Goal: Task Accomplishment & Management: Complete application form

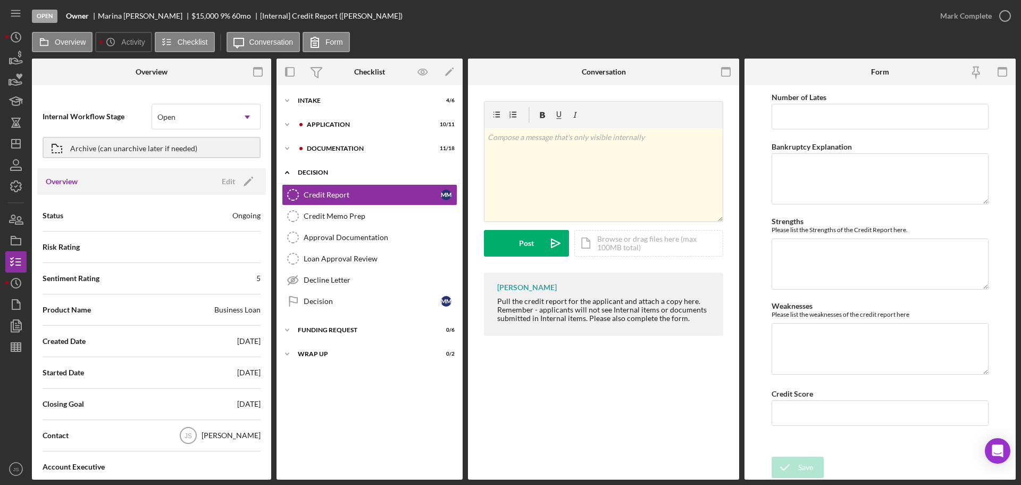
scroll to position [1086, 0]
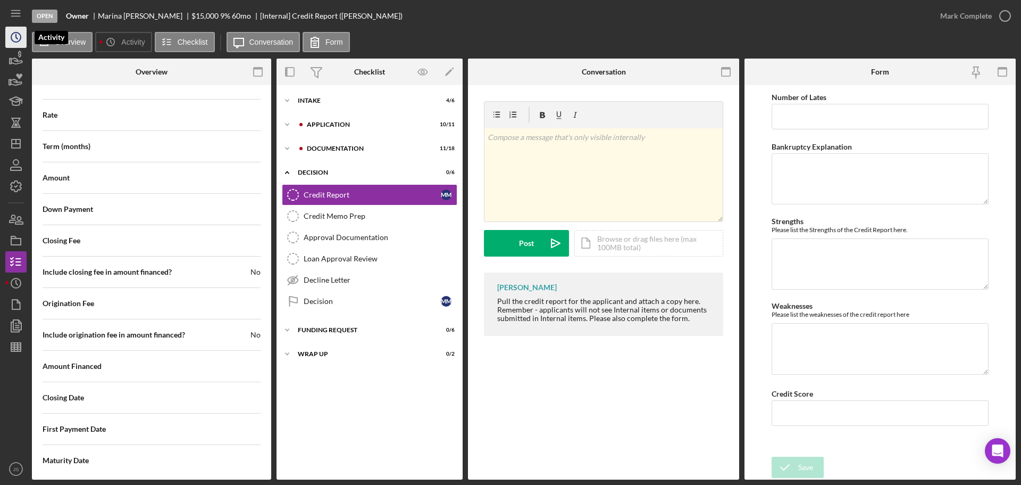
click at [14, 39] on icon "Icon/History" at bounding box center [16, 37] width 27 height 27
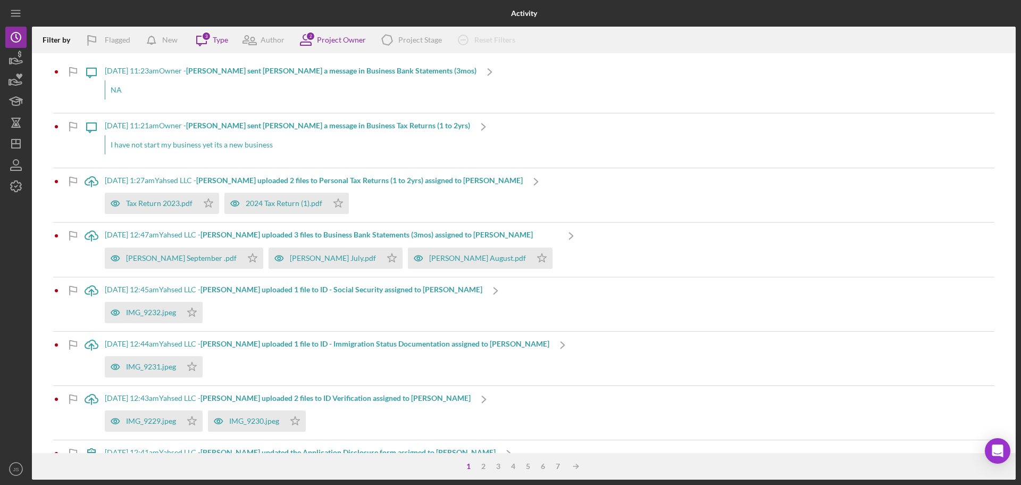
click at [228, 181] on b "[PERSON_NAME] uploaded 2 files to Personal Tax Returns (1 to 2yrs) assigned to …" at bounding box center [359, 180] width 327 height 9
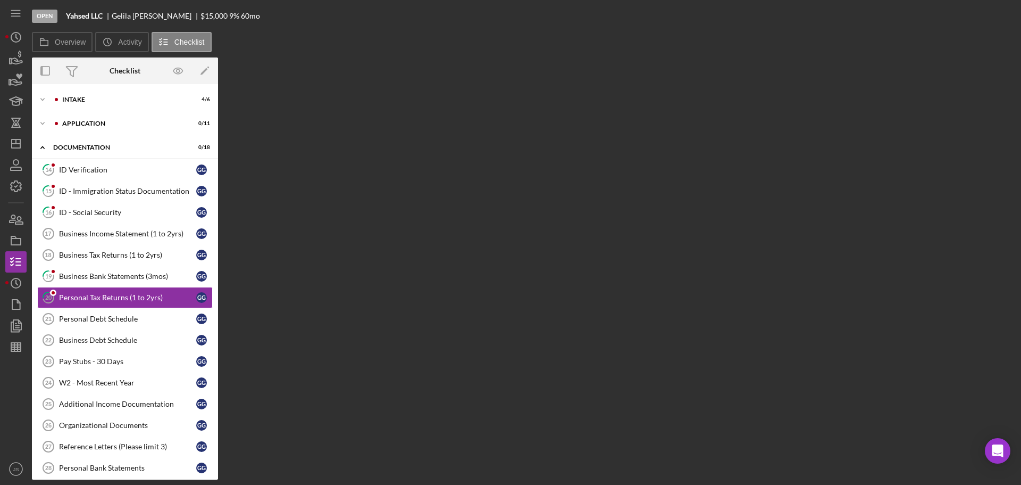
scroll to position [16, 0]
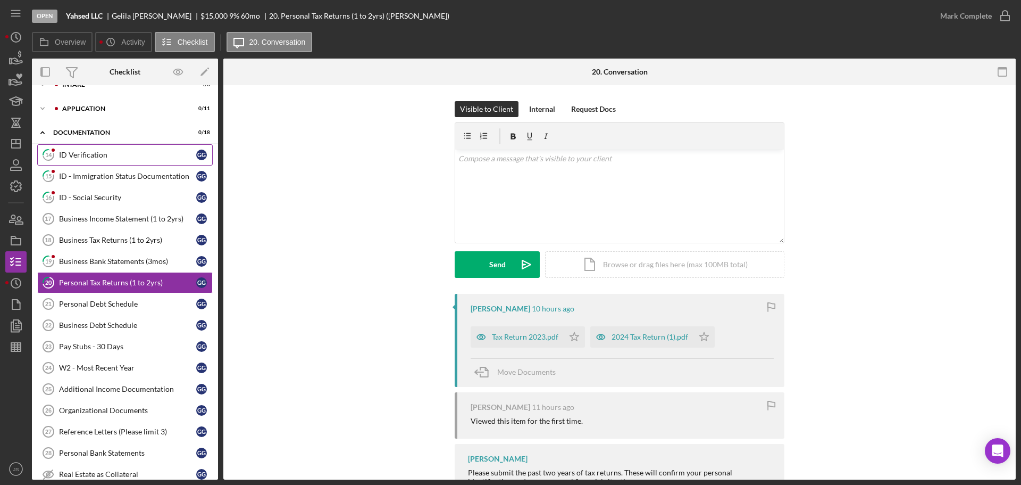
click at [97, 153] on div "ID Verification" at bounding box center [127, 155] width 137 height 9
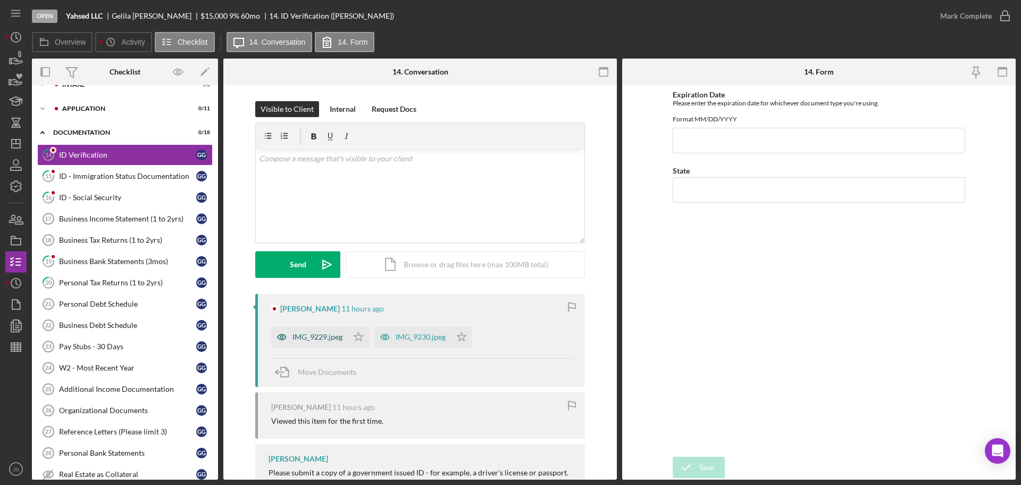
click at [315, 335] on div "IMG_9229.jpeg" at bounding box center [318, 336] width 50 height 9
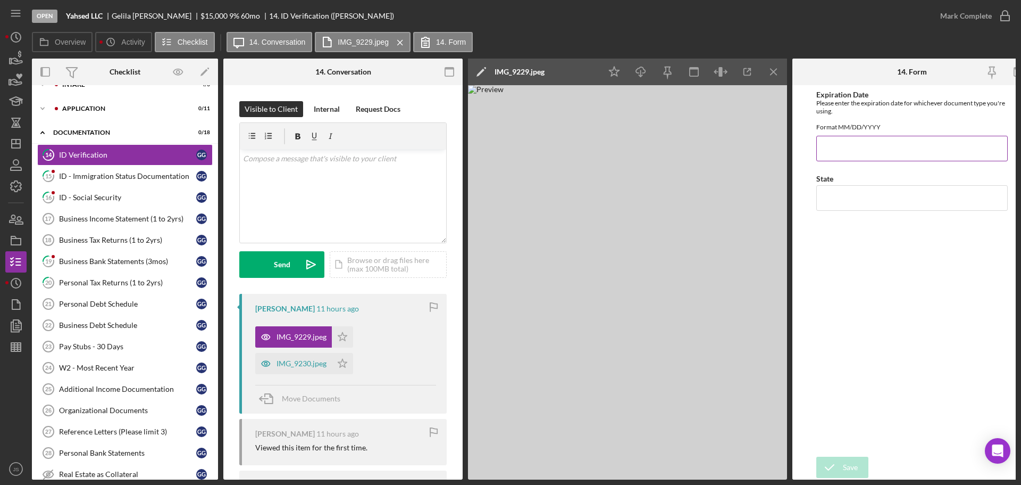
click at [869, 161] on input "Expiration Date" at bounding box center [912, 149] width 191 height 26
type input "[DATE]"
click at [875, 205] on input "State" at bounding box center [912, 198] width 191 height 26
type input "MD"
click at [859, 460] on button "Save" at bounding box center [843, 466] width 52 height 21
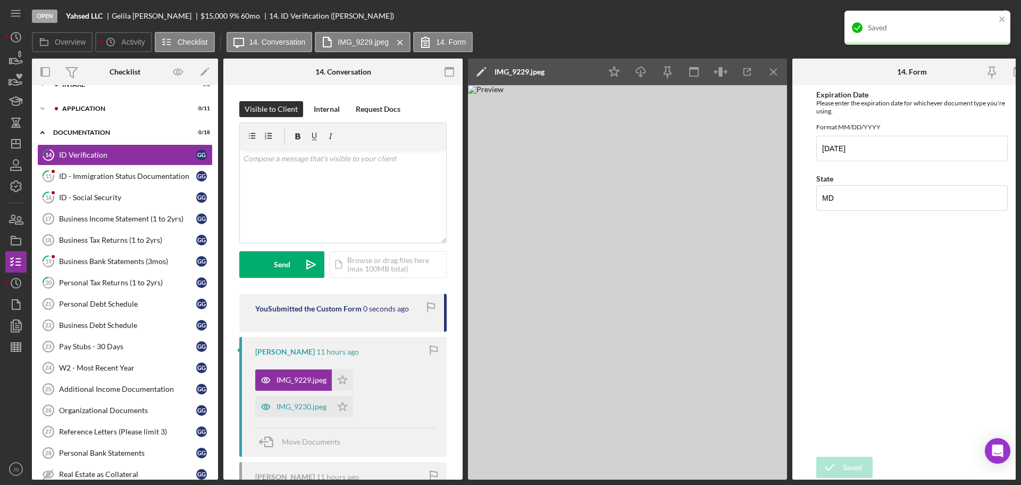
drag, startPoint x: 343, startPoint y: 376, endPoint x: 359, endPoint y: 376, distance: 15.4
click at [343, 376] on polygon "button" at bounding box center [342, 379] width 9 height 9
click at [297, 406] on div "IMG_9230.jpeg" at bounding box center [302, 406] width 50 height 9
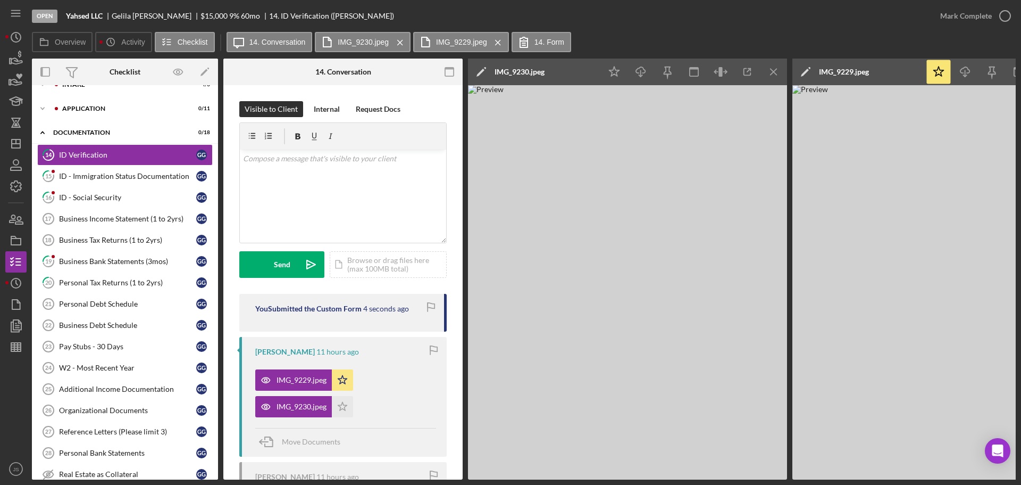
click at [396, 374] on div "IMG_9229.jpeg Icon/Star IMG_9230.jpeg Icon/Star" at bounding box center [345, 390] width 181 height 53
click at [1002, 16] on icon "button" at bounding box center [1005, 16] width 27 height 27
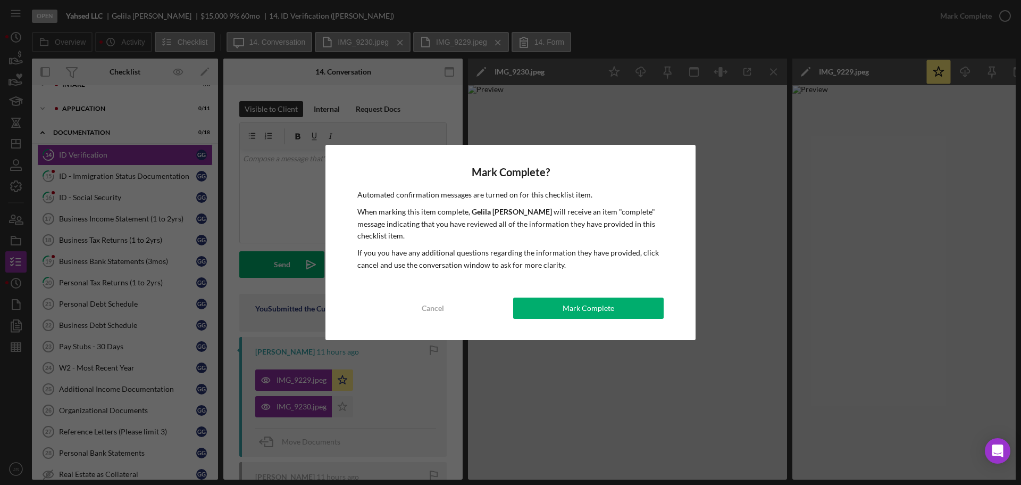
drag, startPoint x: 592, startPoint y: 306, endPoint x: 641, endPoint y: 288, distance: 52.7
click at [592, 306] on div "Mark Complete" at bounding box center [589, 307] width 52 height 21
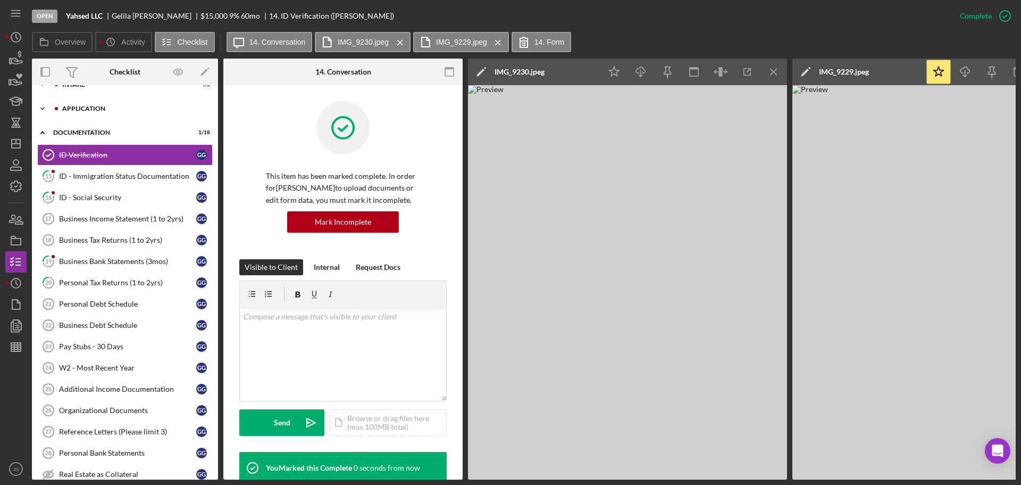
click at [41, 107] on icon "Icon/Expander" at bounding box center [42, 108] width 21 height 21
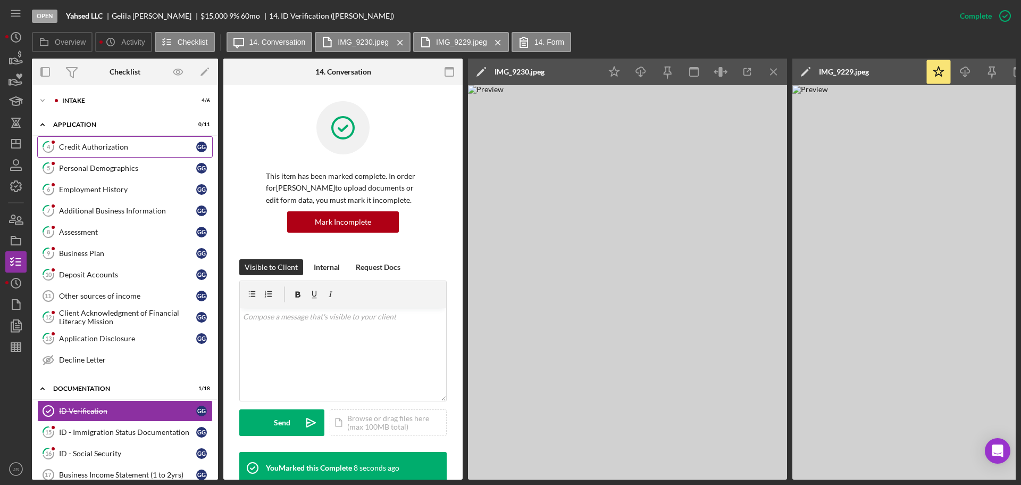
click at [105, 146] on div "Credit Authorization" at bounding box center [127, 147] width 137 height 9
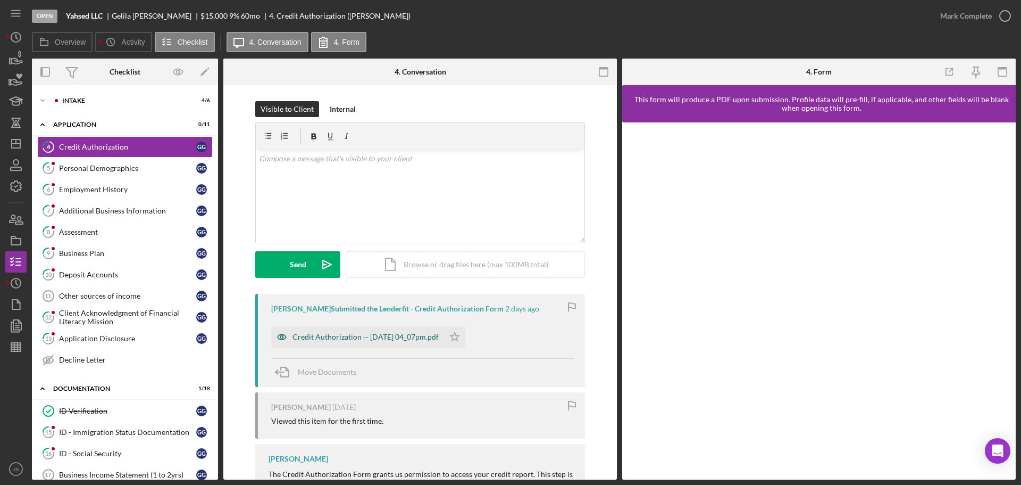
click at [393, 337] on div "Credit Authorization -- [DATE] 04_07pm.pdf" at bounding box center [366, 336] width 146 height 9
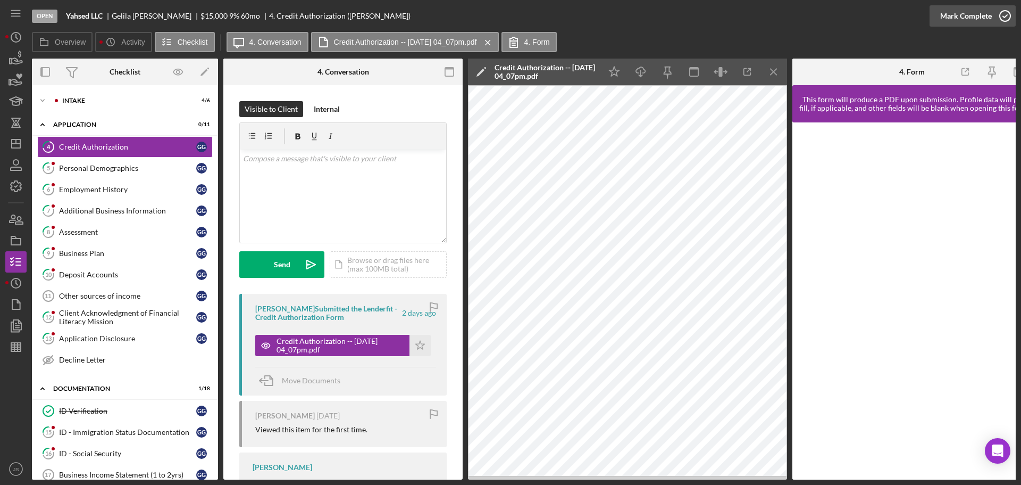
click at [1005, 12] on icon "button" at bounding box center [1005, 16] width 27 height 27
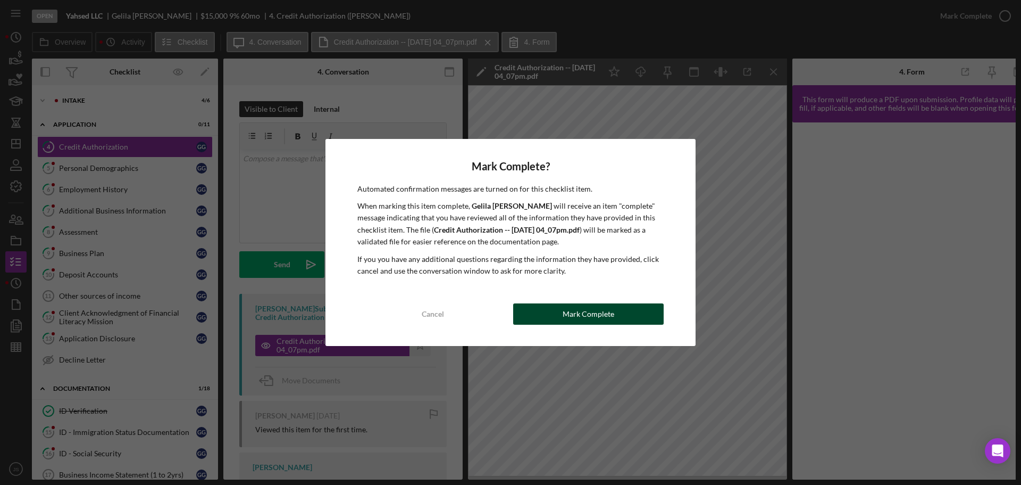
click at [568, 314] on div "Mark Complete" at bounding box center [589, 313] width 52 height 21
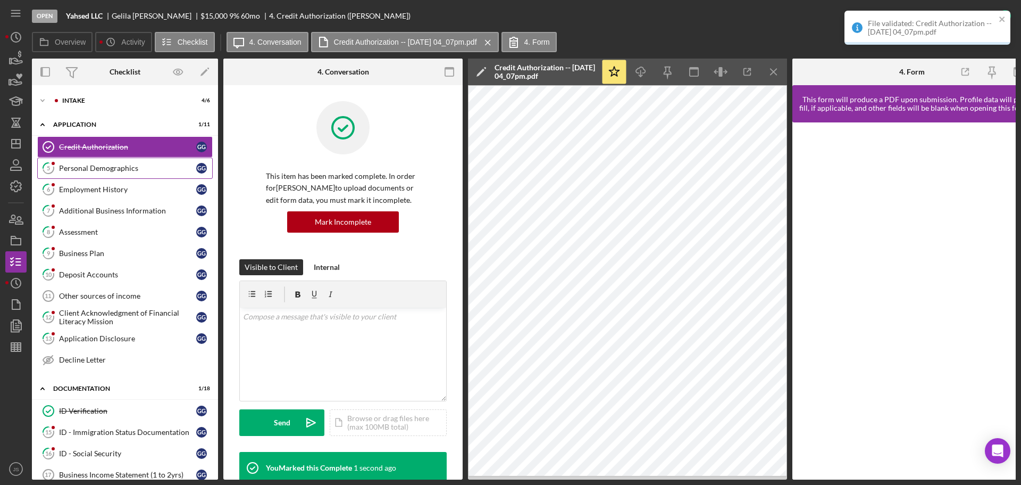
click at [114, 164] on div "Personal Demographics" at bounding box center [127, 168] width 137 height 9
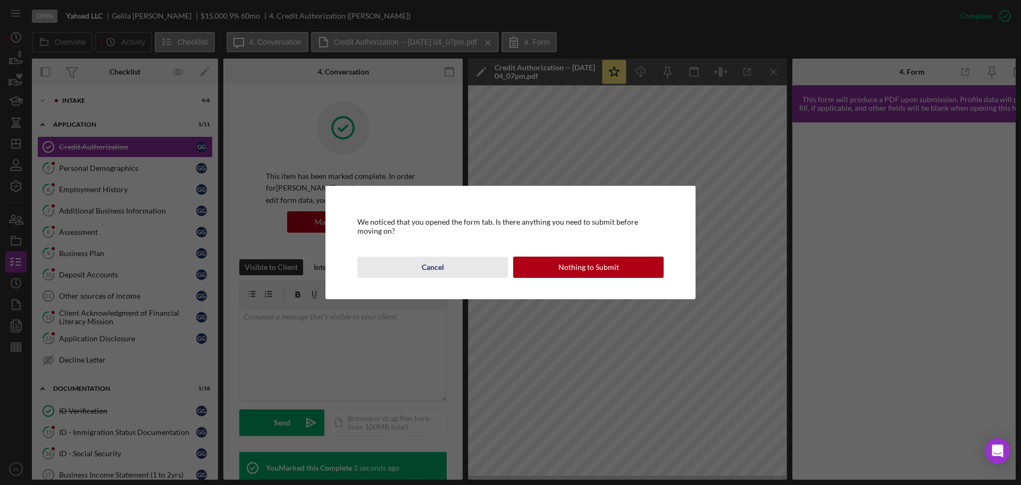
click at [434, 262] on div "Cancel" at bounding box center [433, 266] width 22 height 21
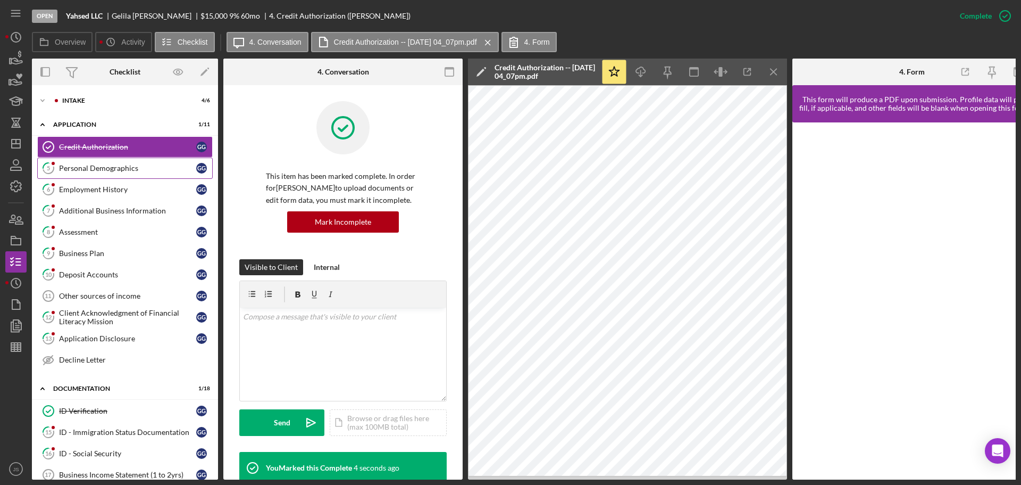
click at [90, 172] on div "Personal Demographics" at bounding box center [127, 168] width 137 height 9
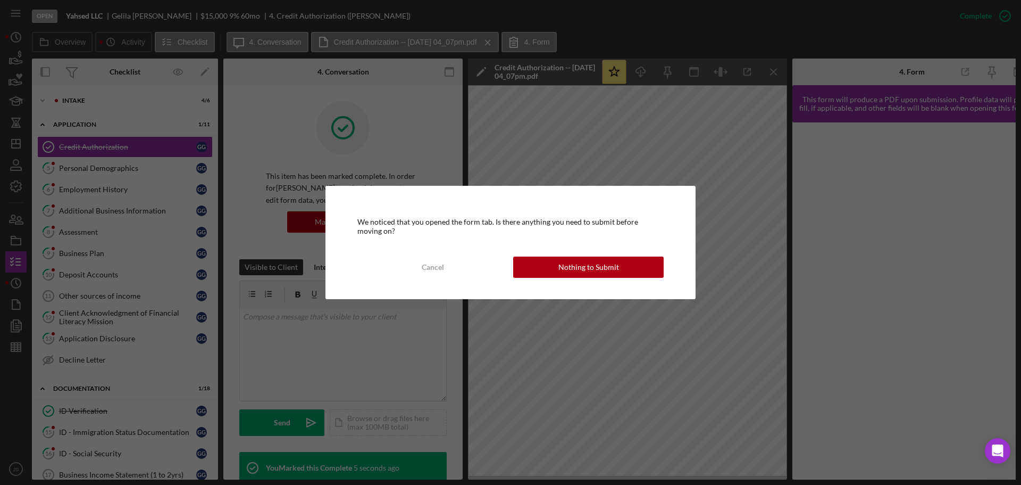
click at [440, 268] on div "Cancel" at bounding box center [433, 266] width 22 height 21
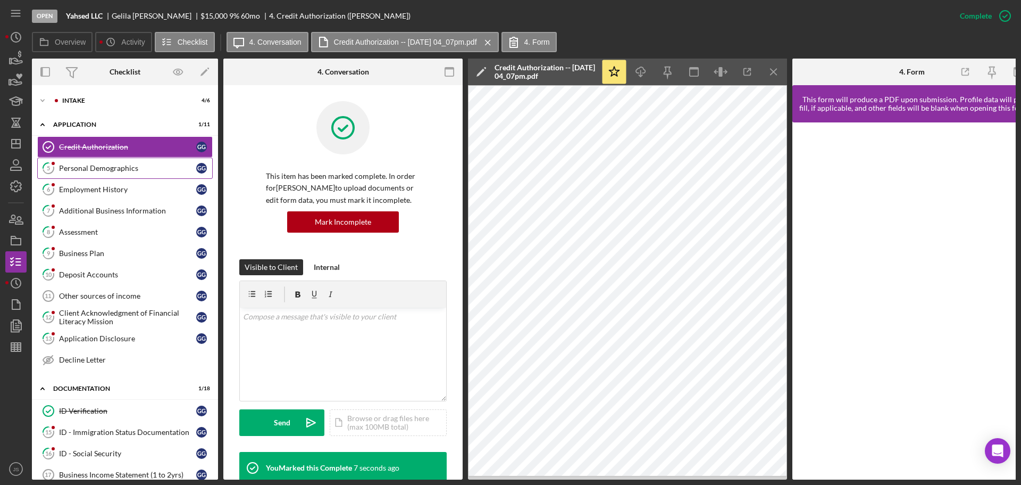
click at [117, 166] on div "Personal Demographics" at bounding box center [127, 168] width 137 height 9
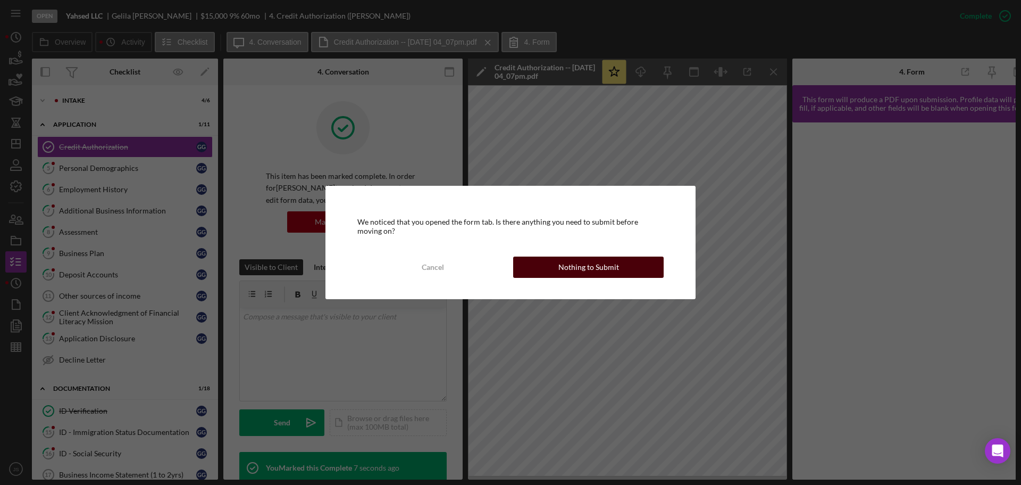
click at [574, 273] on div "Nothing to Submit" at bounding box center [589, 266] width 61 height 21
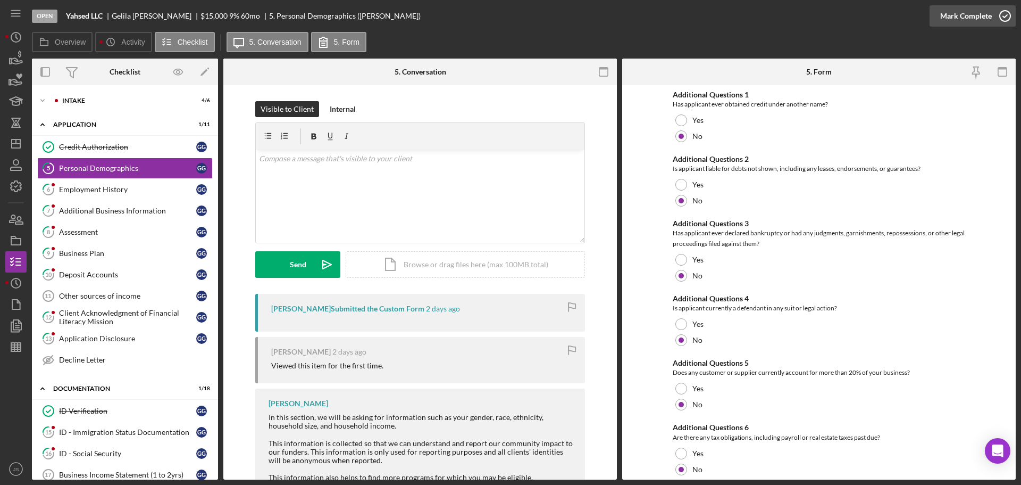
click at [1003, 18] on icon "button" at bounding box center [1005, 16] width 27 height 27
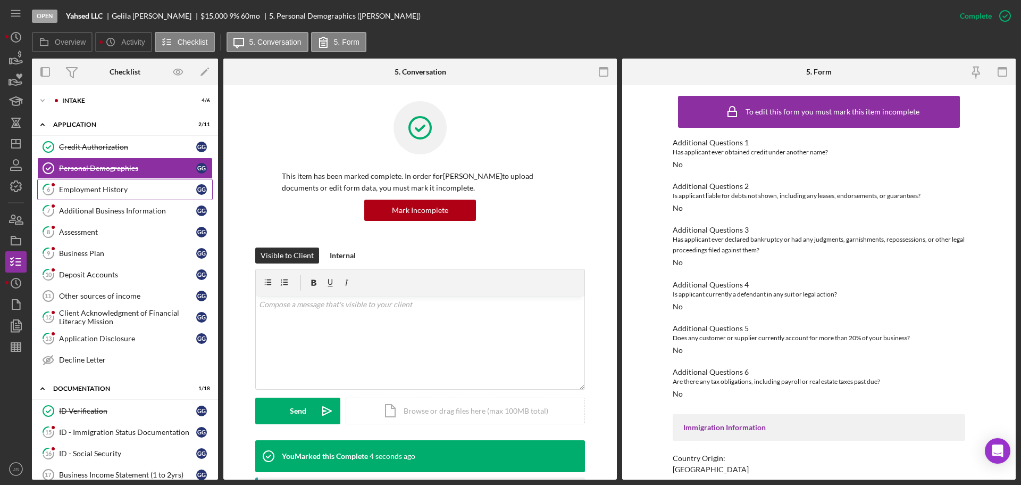
click at [94, 189] on div "Employment History" at bounding box center [127, 189] width 137 height 9
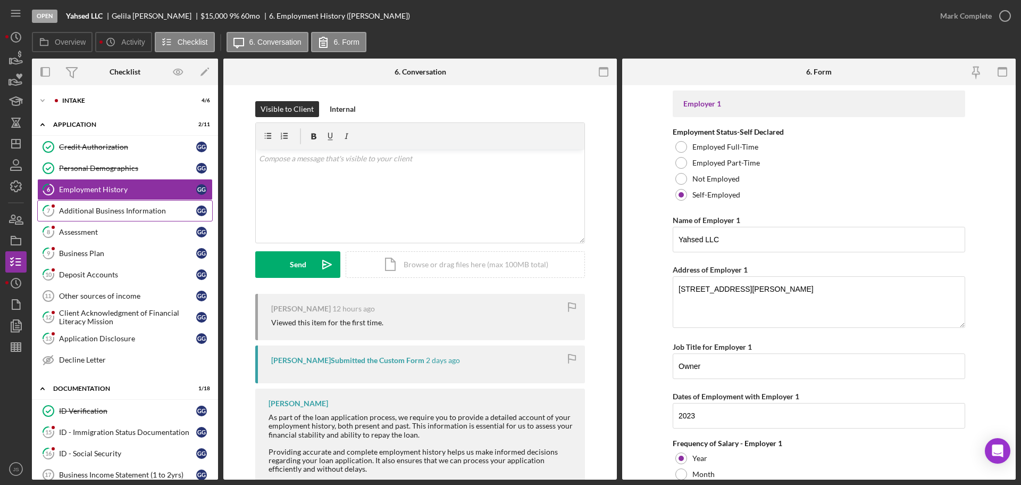
click at [96, 211] on div "Additional Business Information" at bounding box center [127, 210] width 137 height 9
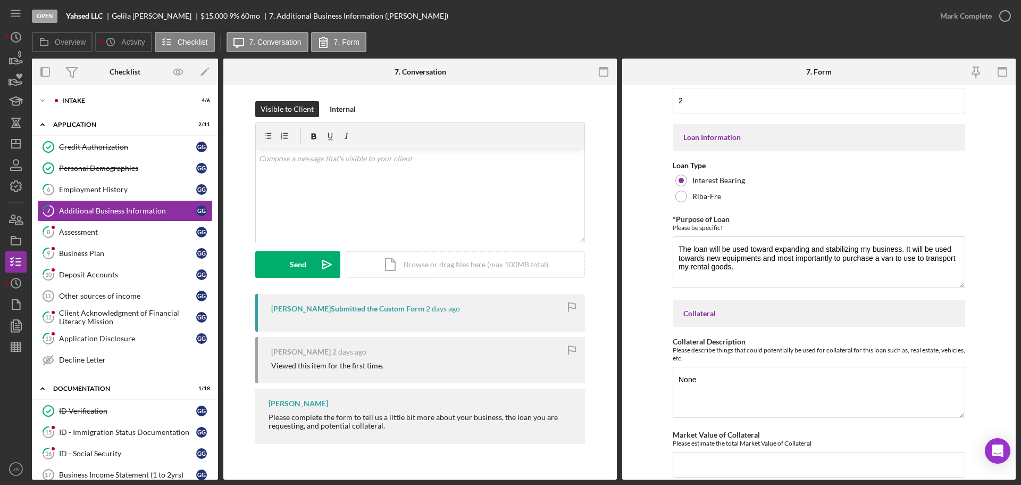
scroll to position [94, 0]
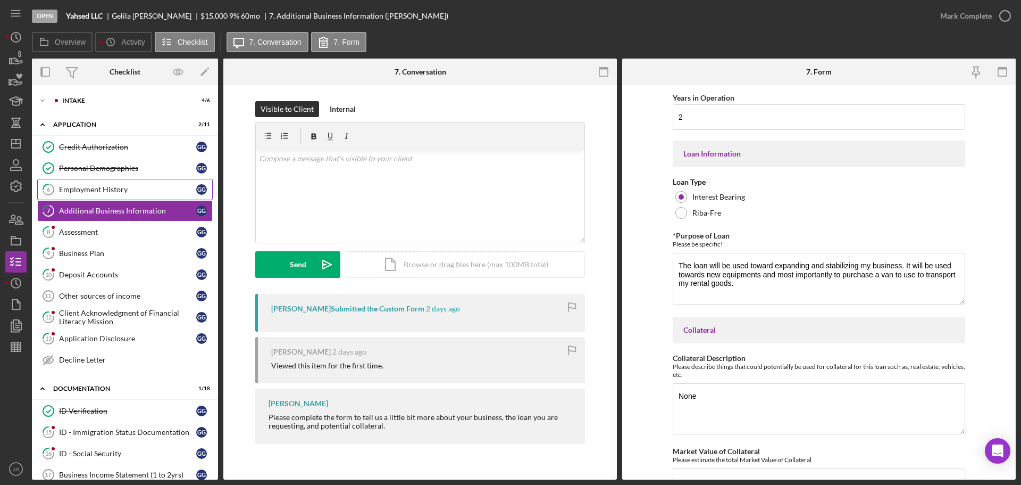
click at [102, 187] on div "Employment History" at bounding box center [127, 189] width 137 height 9
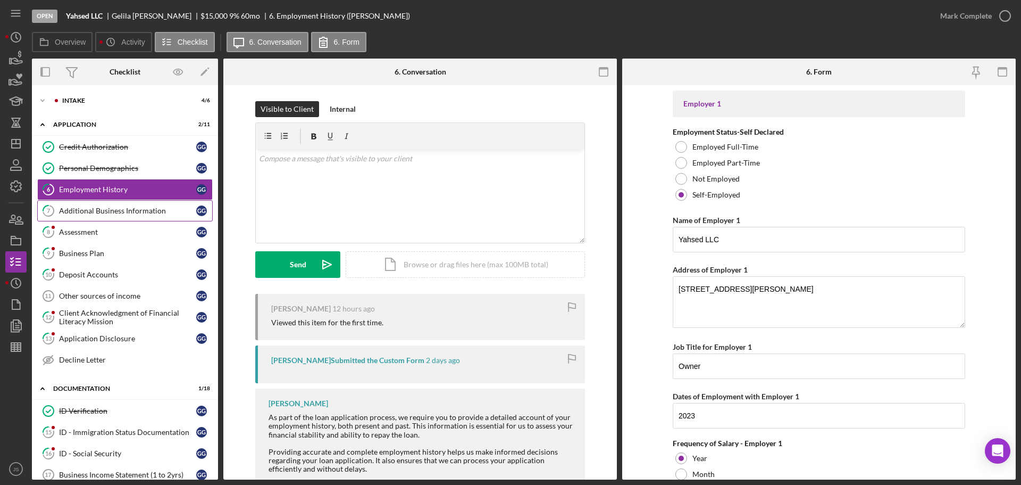
click at [78, 213] on div "Additional Business Information" at bounding box center [127, 210] width 137 height 9
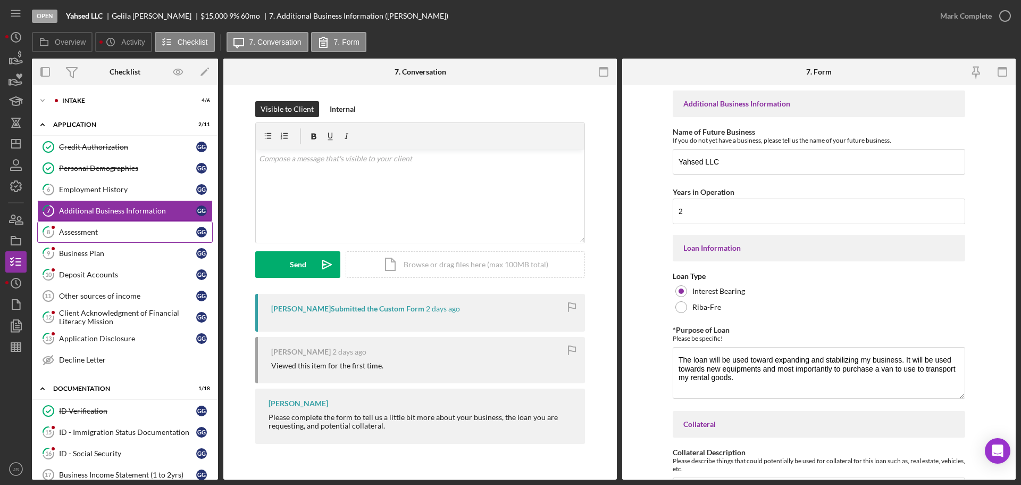
click at [77, 231] on div "Assessment" at bounding box center [127, 232] width 137 height 9
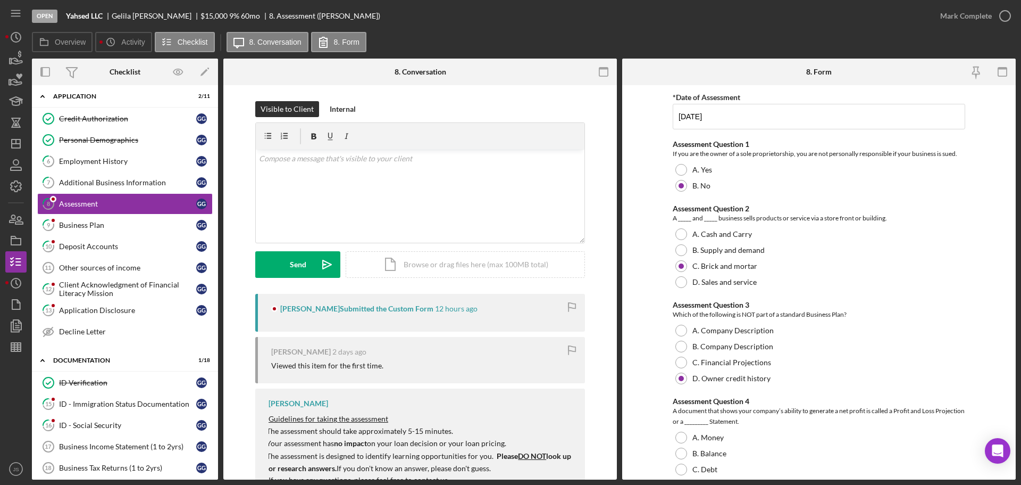
scroll to position [106, 0]
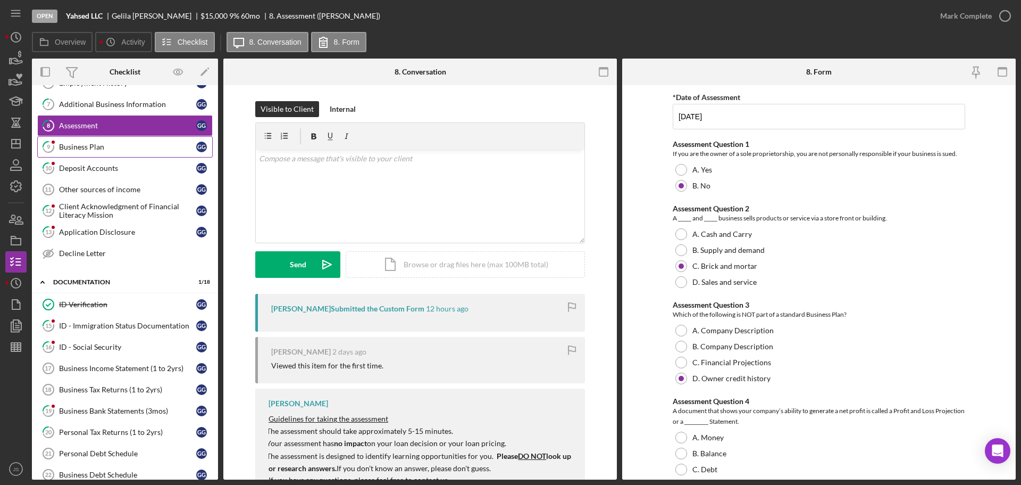
click at [109, 146] on div "Business Plan" at bounding box center [127, 147] width 137 height 9
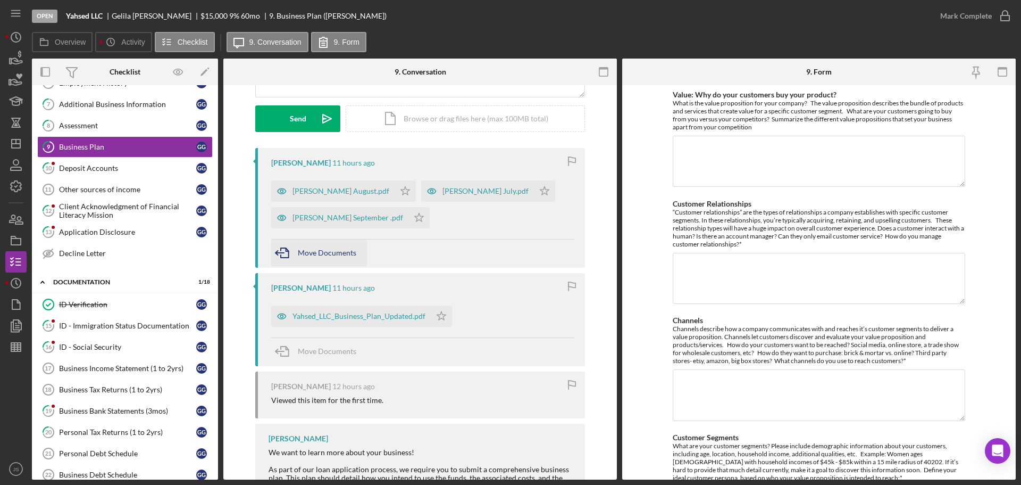
scroll to position [160, 0]
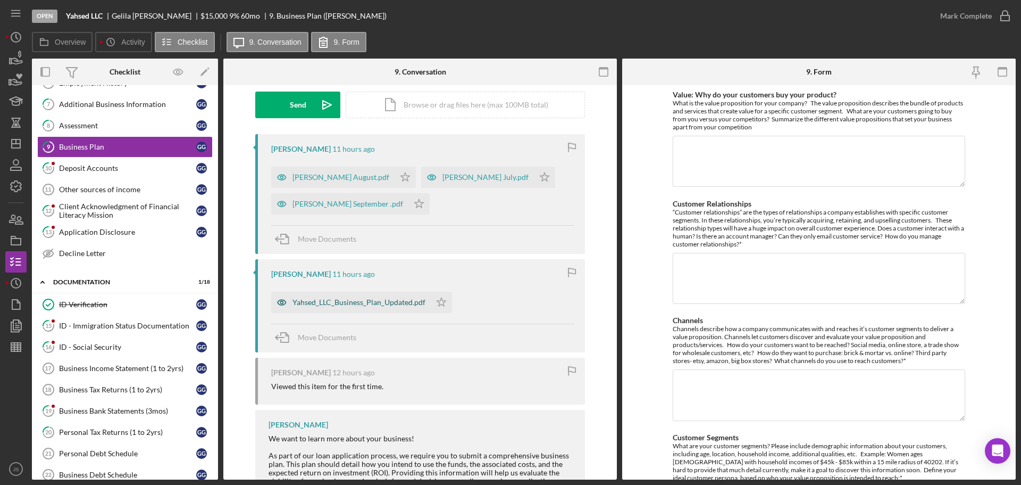
click at [400, 302] on div "Yahsed_LLC_Business_Plan_Updated.pdf" at bounding box center [359, 302] width 133 height 9
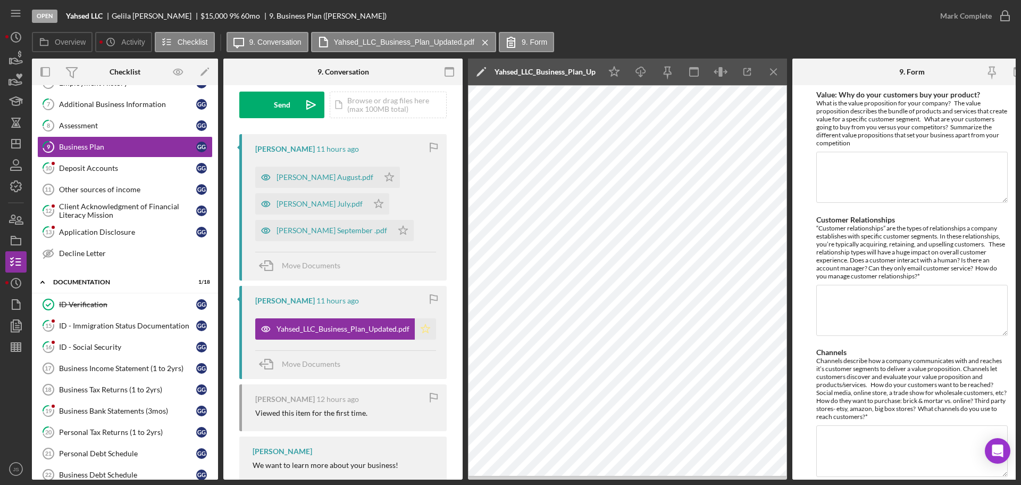
click at [425, 328] on icon "Icon/Star" at bounding box center [425, 328] width 21 height 21
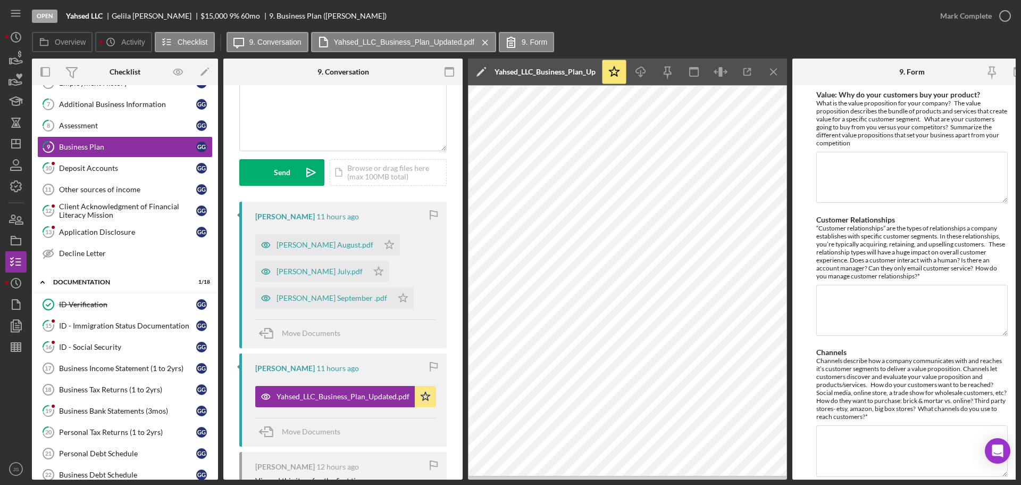
scroll to position [0, 0]
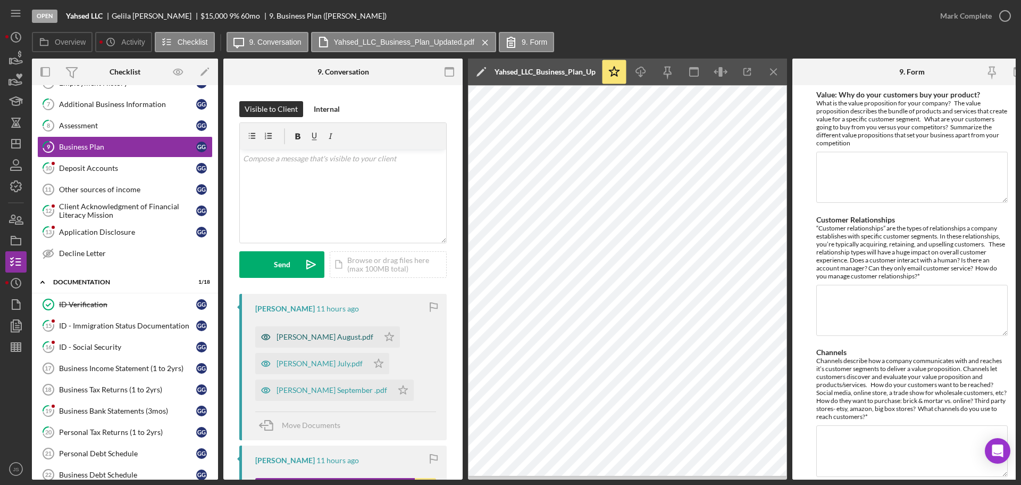
click at [305, 335] on div "[PERSON_NAME] August.pdf" at bounding box center [325, 336] width 97 height 9
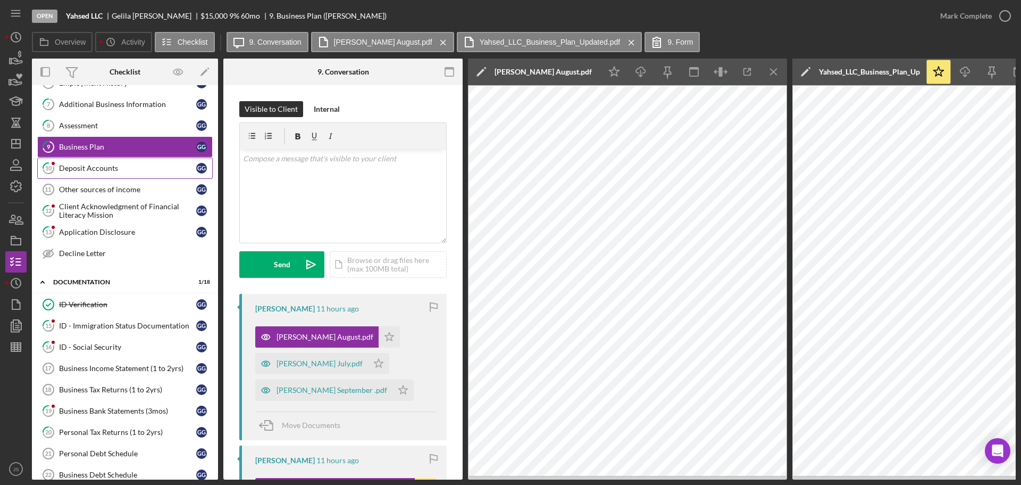
click at [97, 166] on div "Deposit Accounts" at bounding box center [127, 168] width 137 height 9
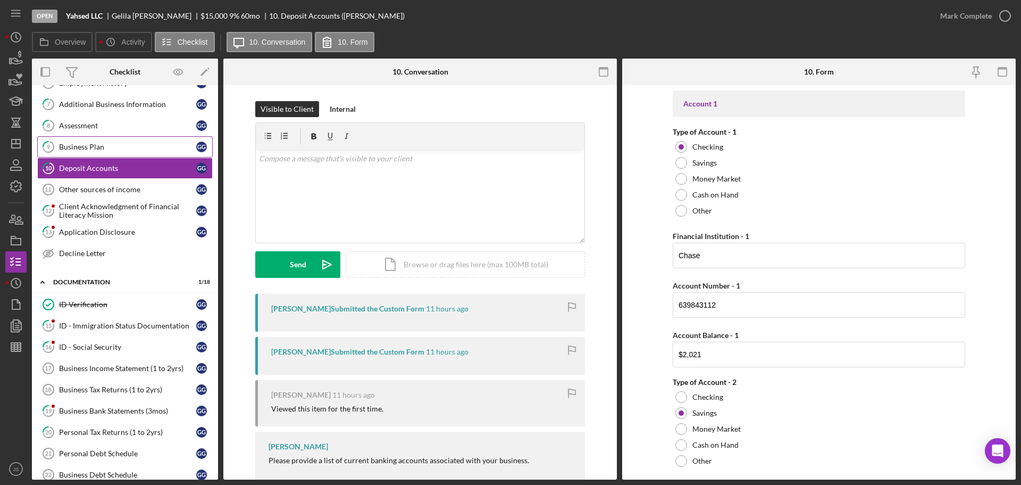
click at [92, 148] on div "Business Plan" at bounding box center [127, 147] width 137 height 9
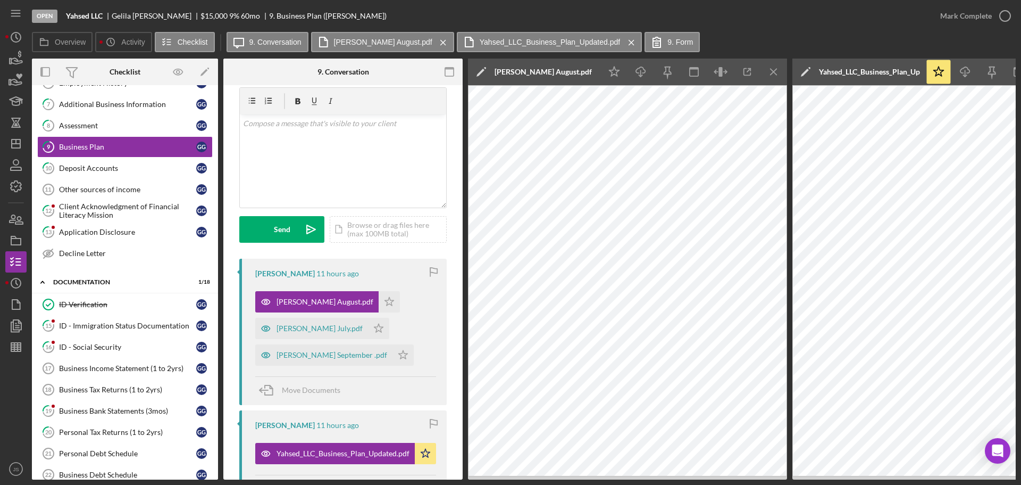
scroll to position [53, 0]
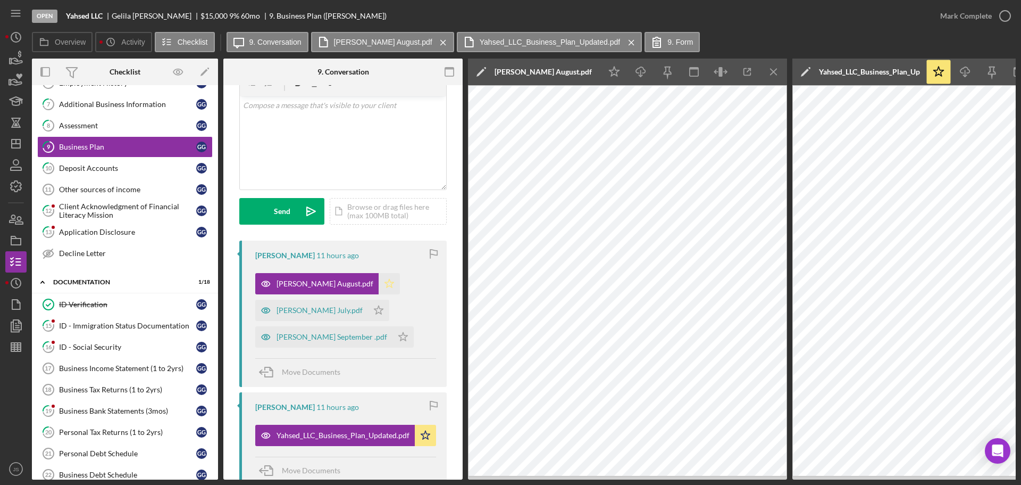
click at [379, 277] on icon "Icon/Star" at bounding box center [389, 283] width 21 height 21
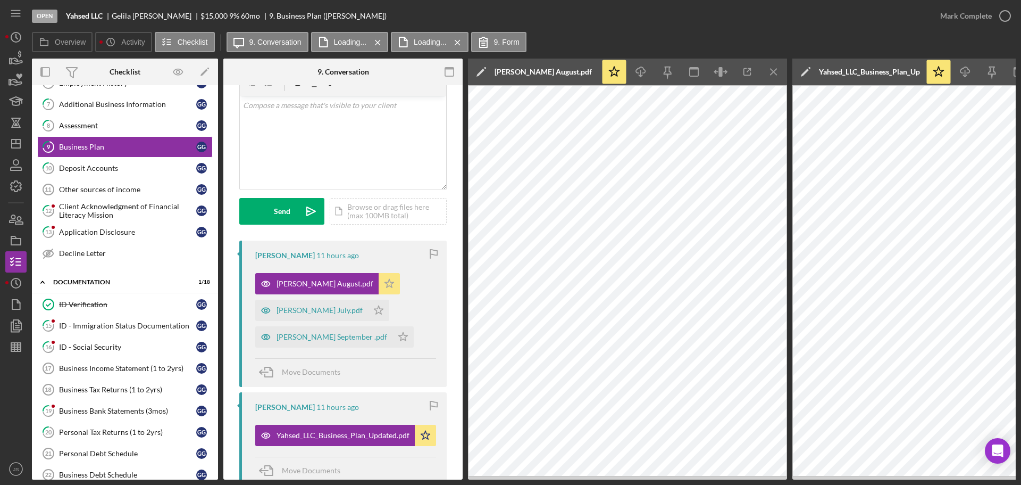
click at [385, 285] on polygon "button" at bounding box center [389, 283] width 9 height 9
click at [385, 282] on polygon "button" at bounding box center [389, 283] width 9 height 9
click at [368, 308] on icon "Icon/Star" at bounding box center [378, 309] width 21 height 21
click at [393, 331] on icon "Icon/Star" at bounding box center [403, 336] width 21 height 21
click at [300, 370] on span "Move Documents" at bounding box center [311, 371] width 59 height 9
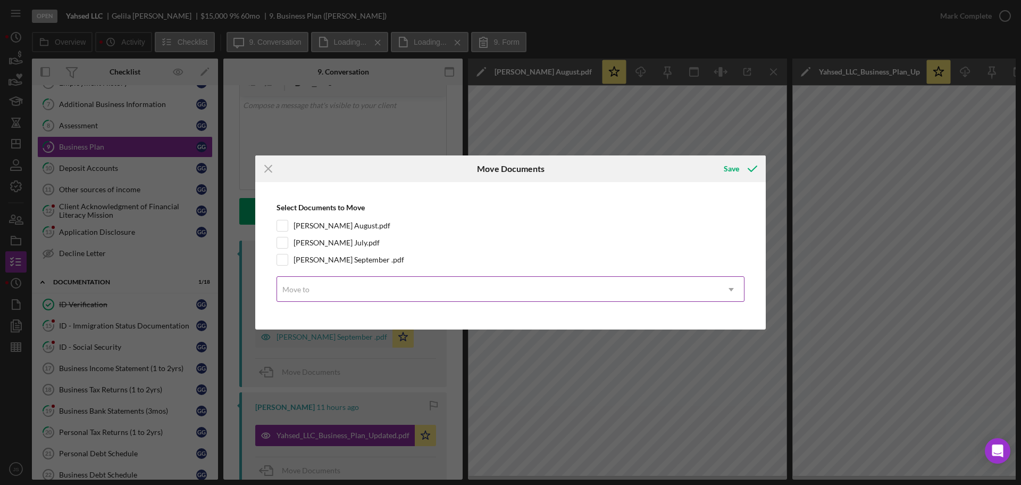
click at [336, 288] on div "Move to" at bounding box center [498, 289] width 442 height 24
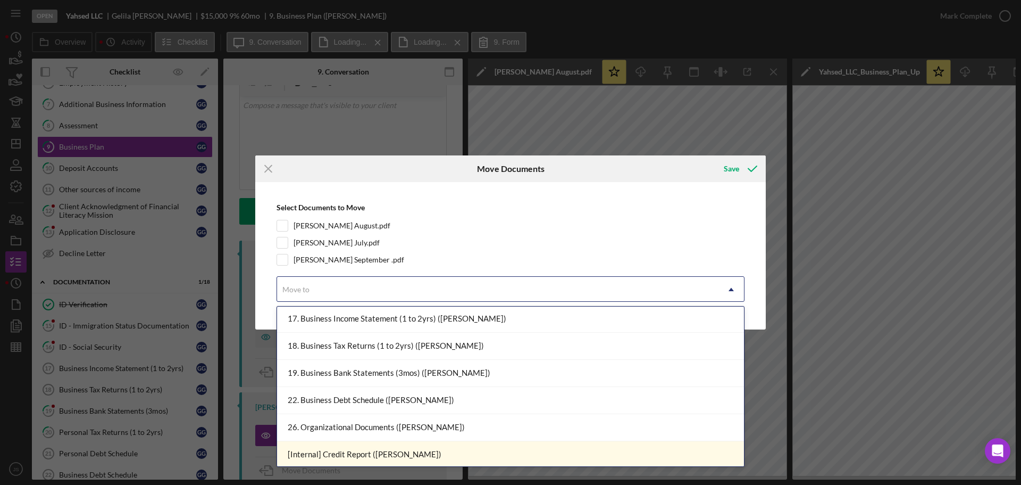
scroll to position [213, 0]
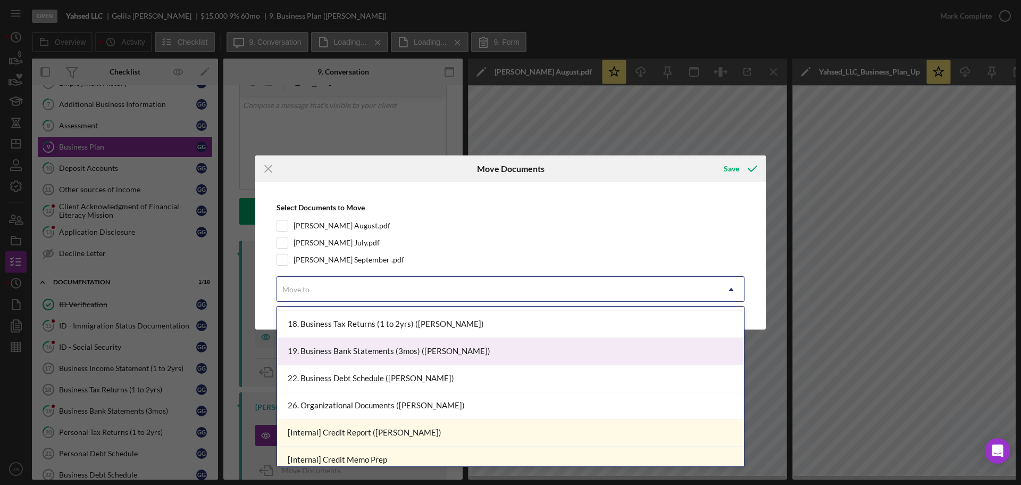
click at [368, 351] on div "19. Business Bank Statements (3mos) ([PERSON_NAME])" at bounding box center [510, 351] width 467 height 27
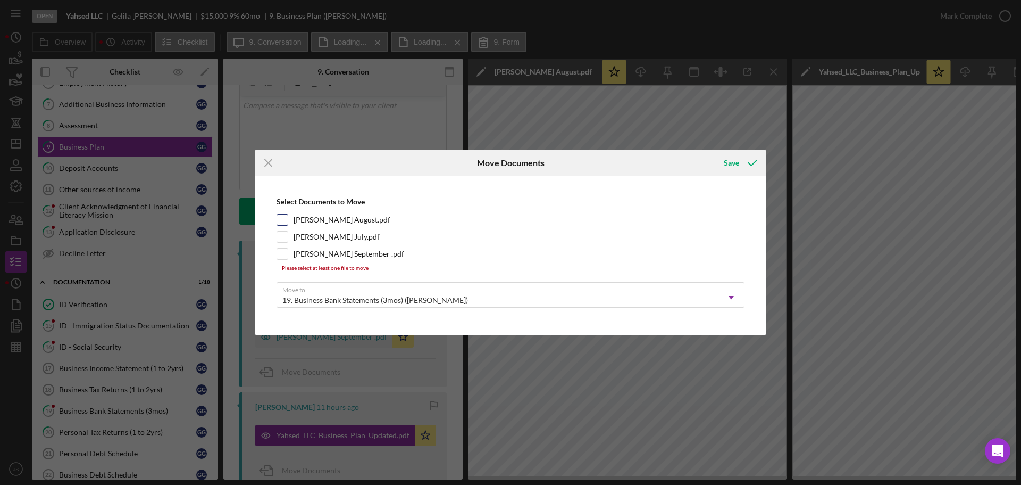
click at [279, 218] on input "[PERSON_NAME] August.pdf" at bounding box center [282, 219] width 11 height 11
checkbox input "true"
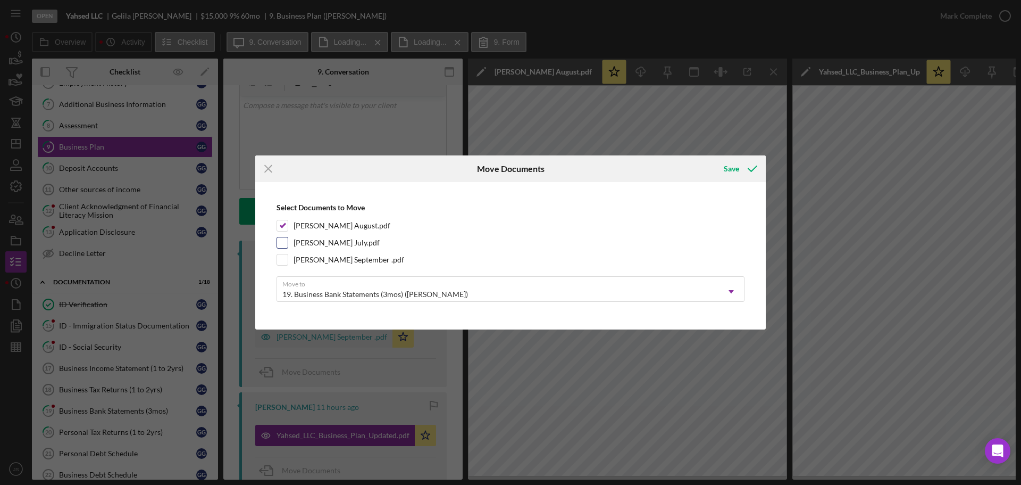
click at [281, 241] on input "[PERSON_NAME] July.pdf" at bounding box center [282, 242] width 11 height 11
checkbox input "true"
click at [281, 260] on input "[PERSON_NAME] September .pdf" at bounding box center [282, 259] width 11 height 11
checkbox input "true"
click at [736, 166] on div "Save" at bounding box center [731, 168] width 15 height 21
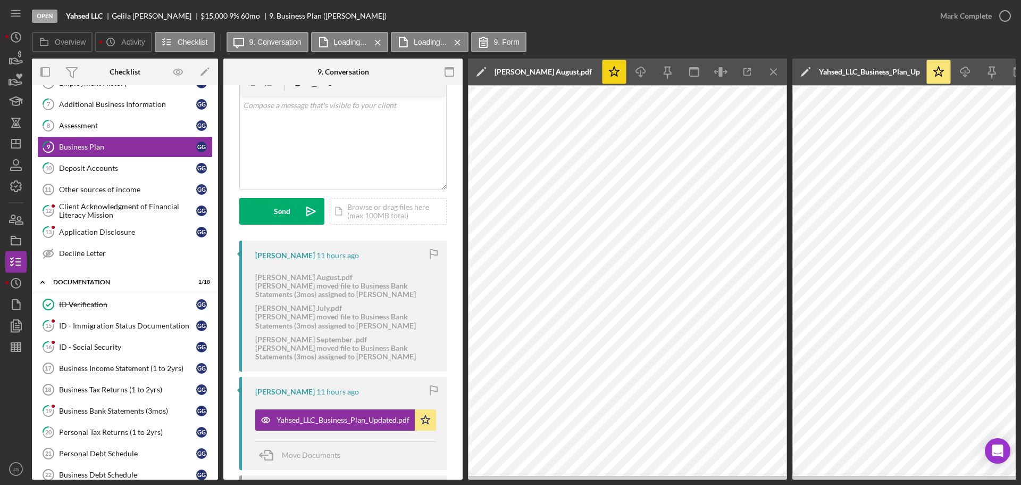
click at [615, 69] on polygon "button" at bounding box center [615, 71] width 10 height 10
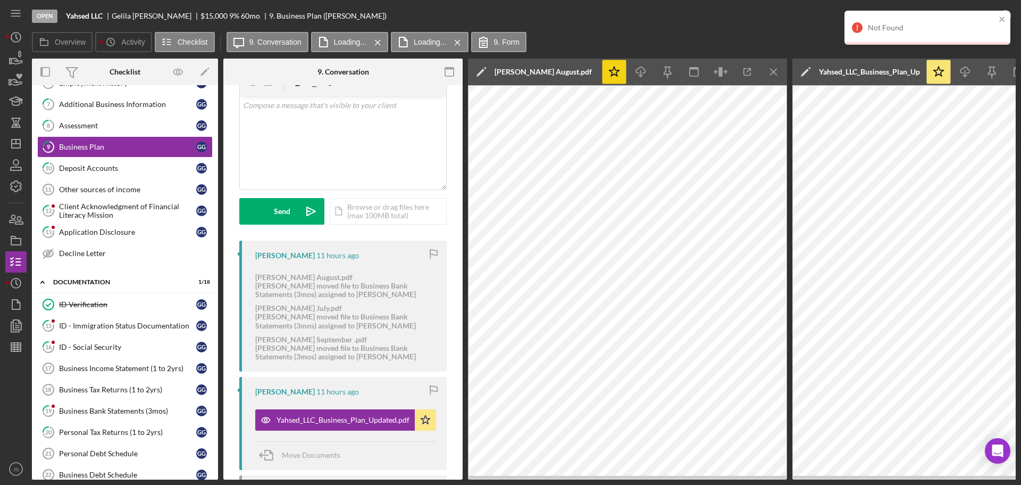
click at [775, 72] on icon "Icon/Menu Close" at bounding box center [774, 72] width 24 height 24
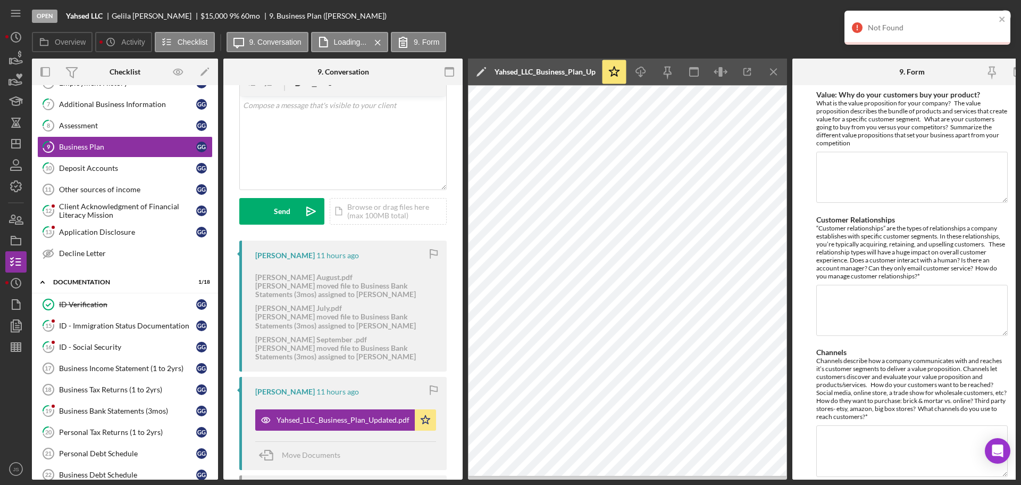
click at [998, 16] on div "Not Found" at bounding box center [928, 28] width 166 height 34
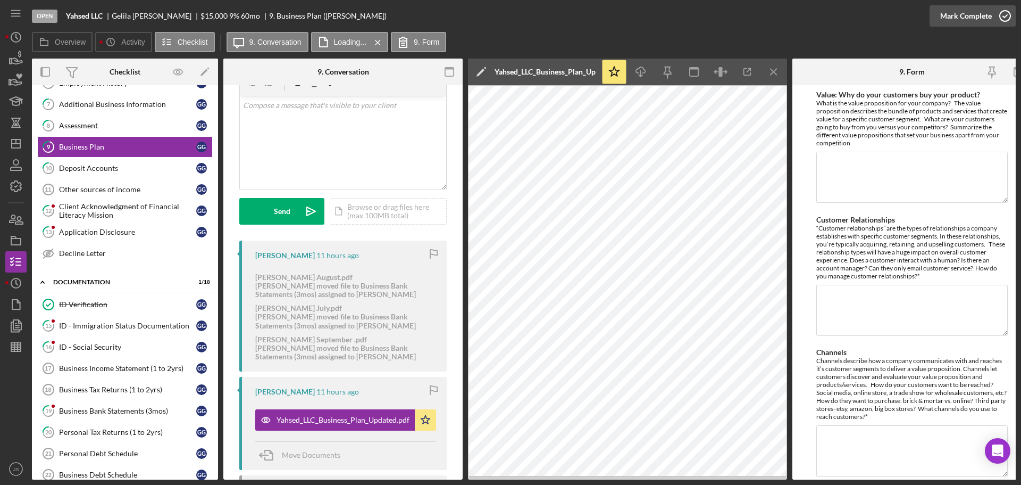
click at [1001, 14] on icon "button" at bounding box center [1005, 16] width 27 height 27
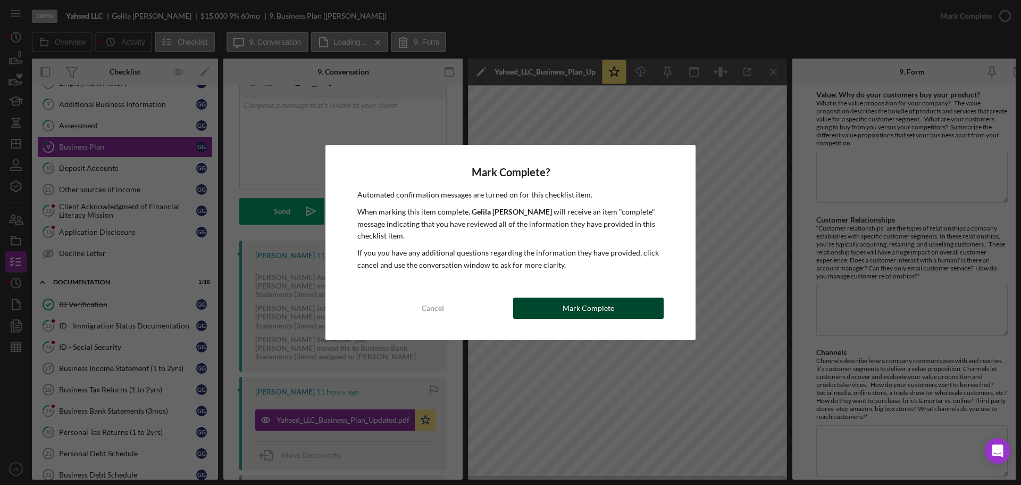
click at [579, 301] on div "Mark Complete" at bounding box center [589, 307] width 52 height 21
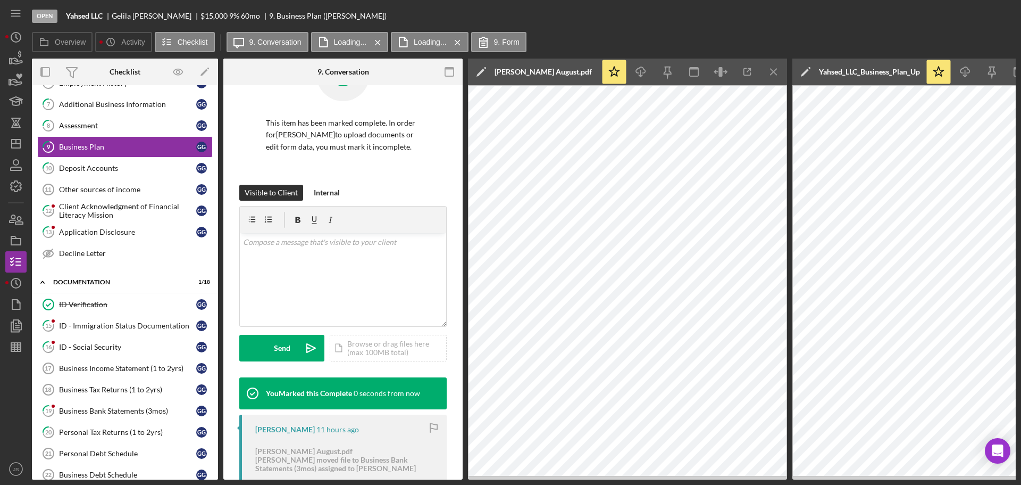
scroll to position [211, 0]
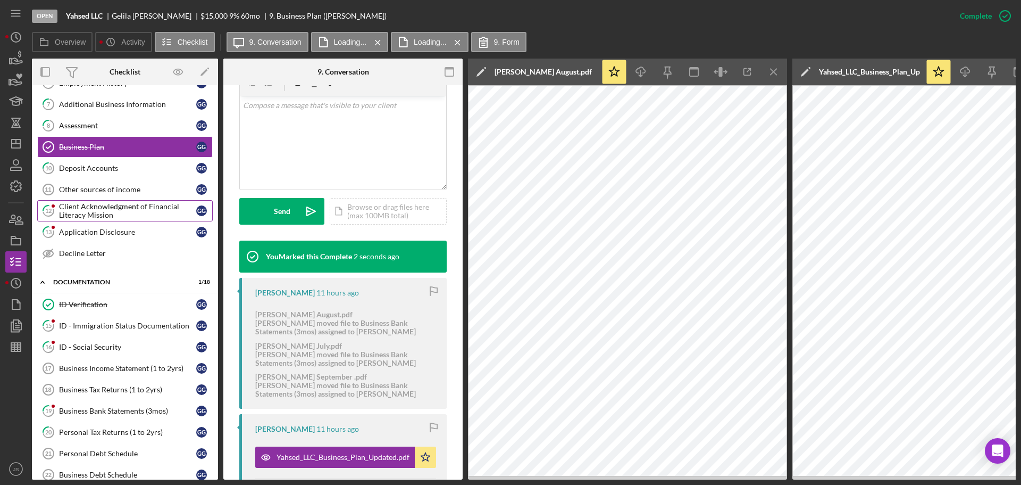
click at [109, 210] on div "Client Acknowledgment of Financial Literacy Mission" at bounding box center [127, 210] width 137 height 17
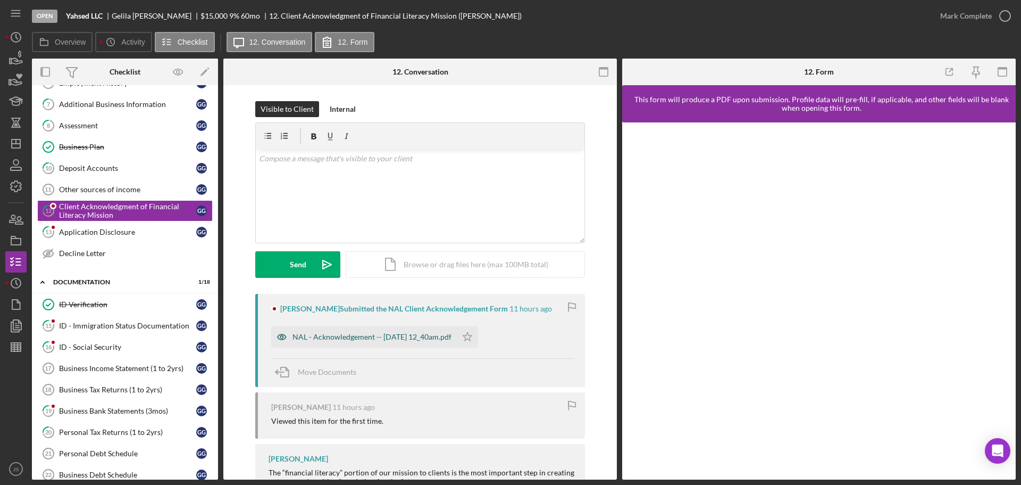
click at [410, 337] on div "NAL - Acknowledgement -- [DATE] 12_40am.pdf" at bounding box center [372, 336] width 159 height 9
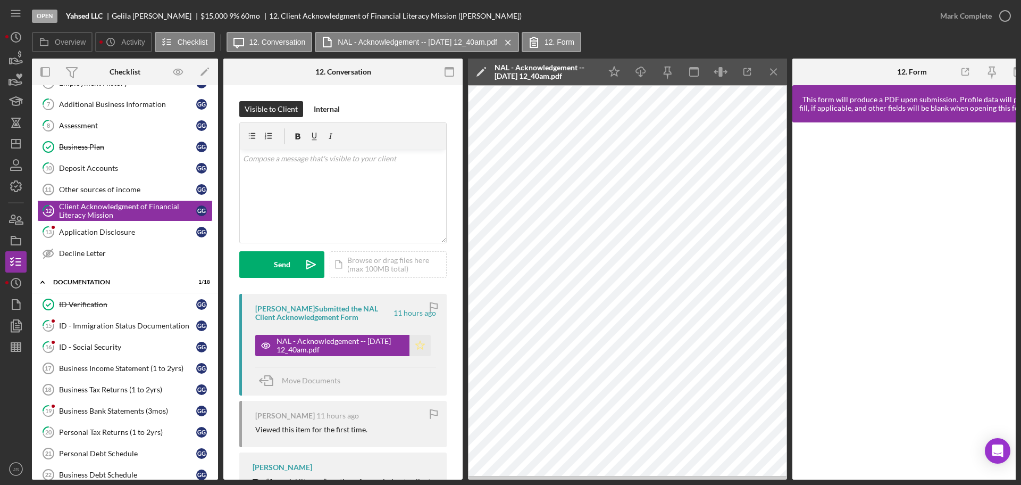
click at [417, 346] on icon "Icon/Star" at bounding box center [420, 345] width 21 height 21
click at [1002, 18] on icon "button" at bounding box center [1005, 16] width 27 height 27
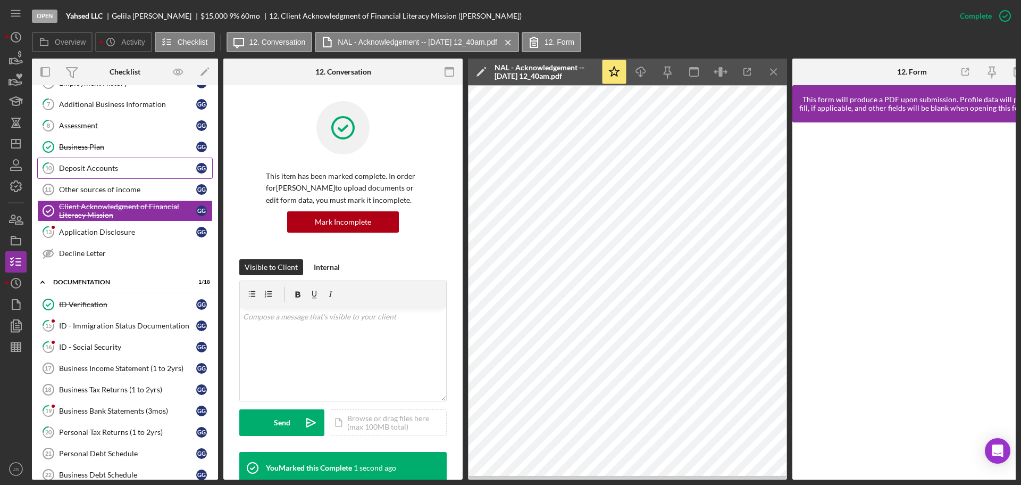
click at [92, 168] on div "Deposit Accounts" at bounding box center [127, 168] width 137 height 9
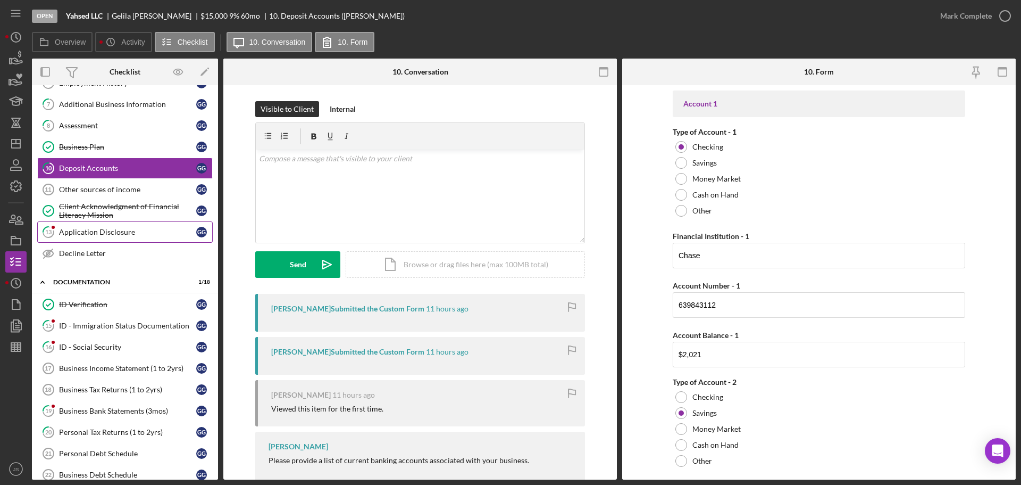
click at [76, 229] on div "Application Disclosure" at bounding box center [127, 232] width 137 height 9
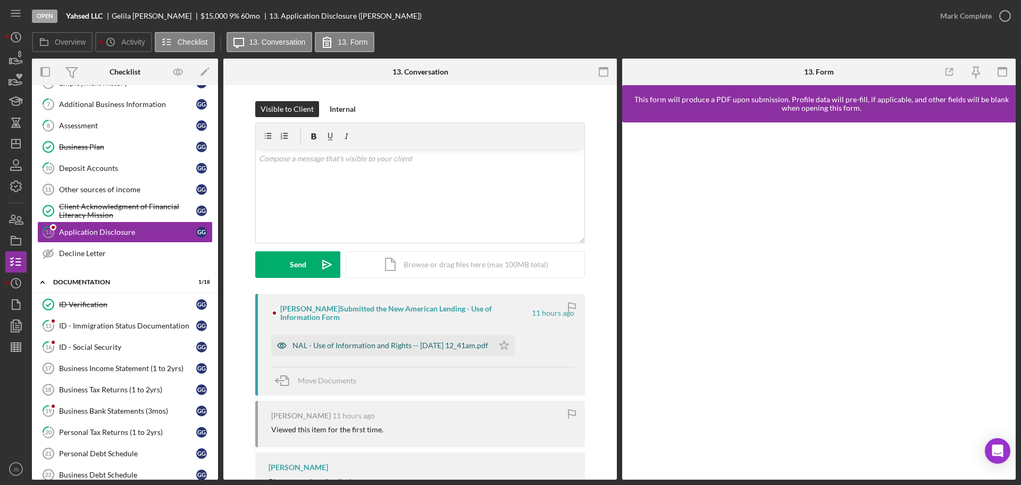
click at [371, 344] on div "NAL - Use of Information and Rights -- [DATE] 12_41am.pdf" at bounding box center [391, 345] width 196 height 9
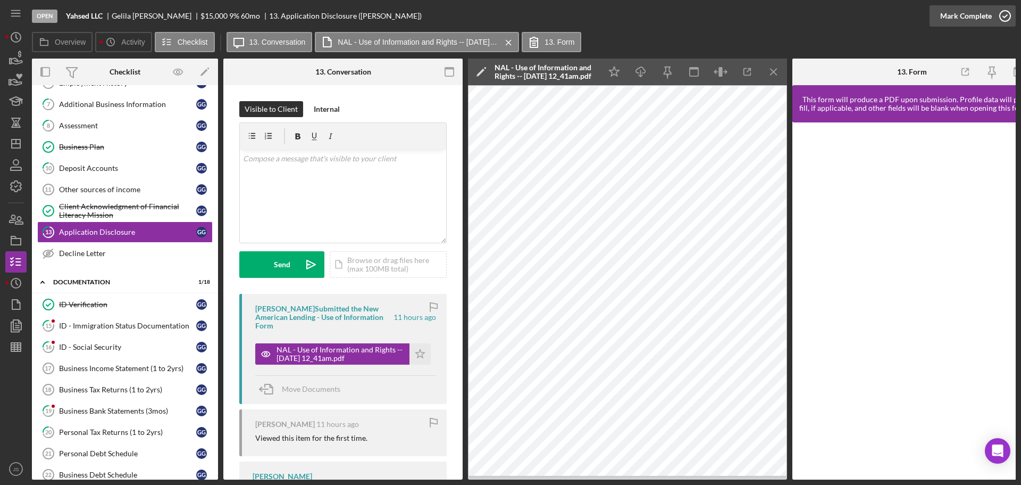
click at [963, 13] on div "Mark Complete" at bounding box center [966, 15] width 52 height 21
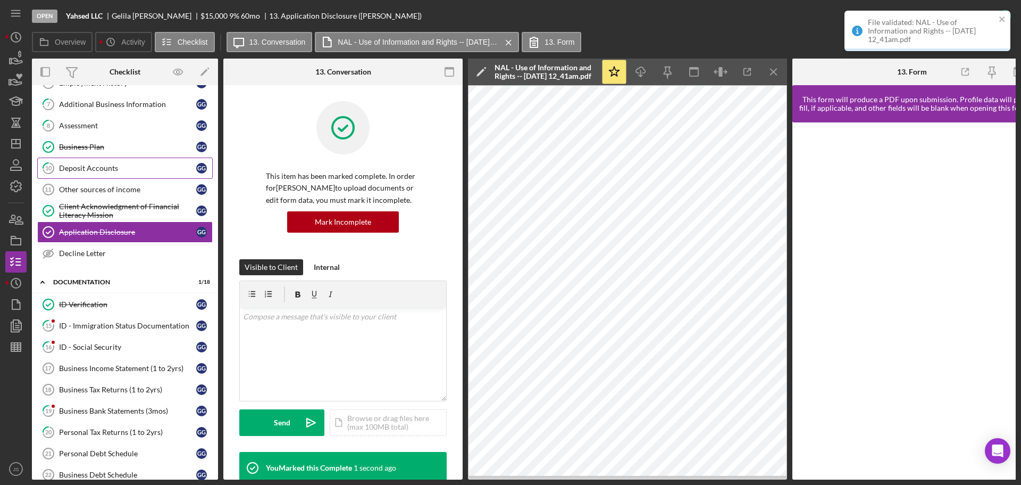
scroll to position [53, 0]
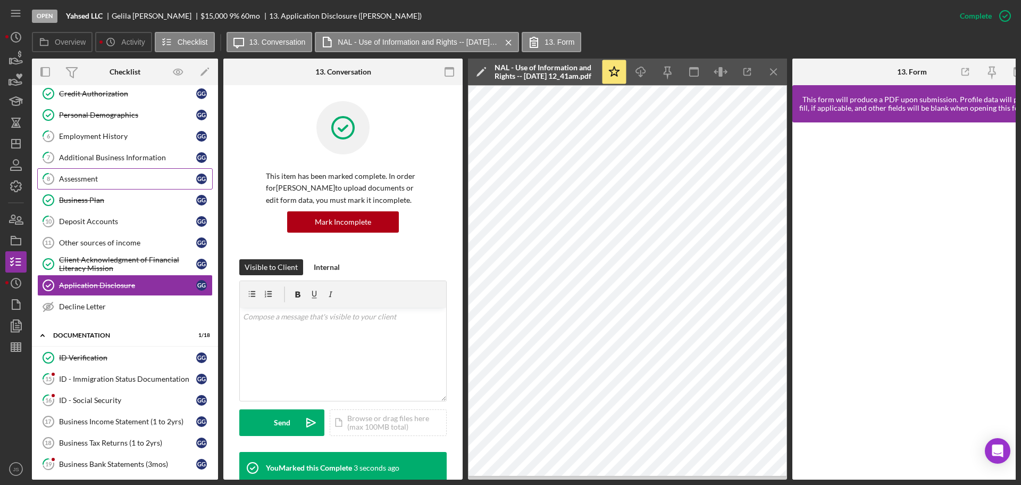
click at [112, 177] on div "Assessment" at bounding box center [127, 178] width 137 height 9
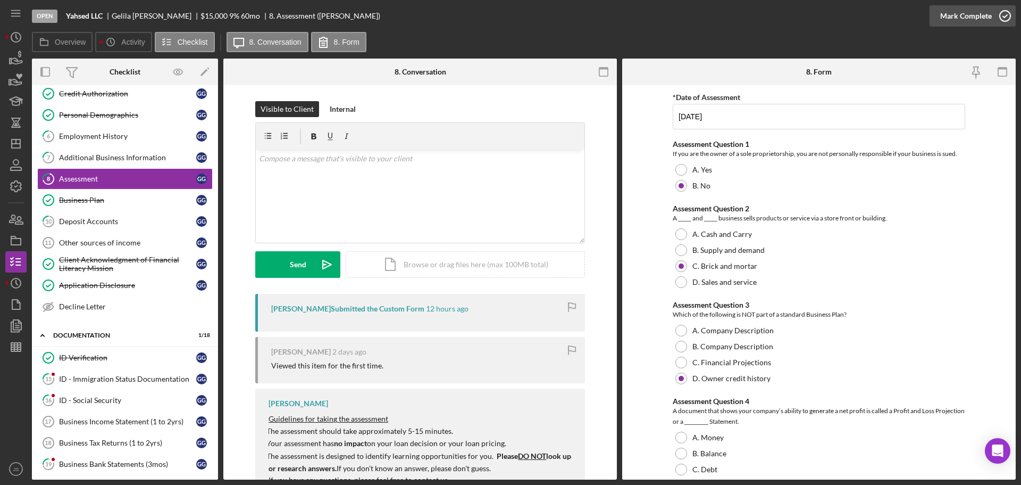
click at [1000, 15] on icon "button" at bounding box center [1005, 16] width 27 height 27
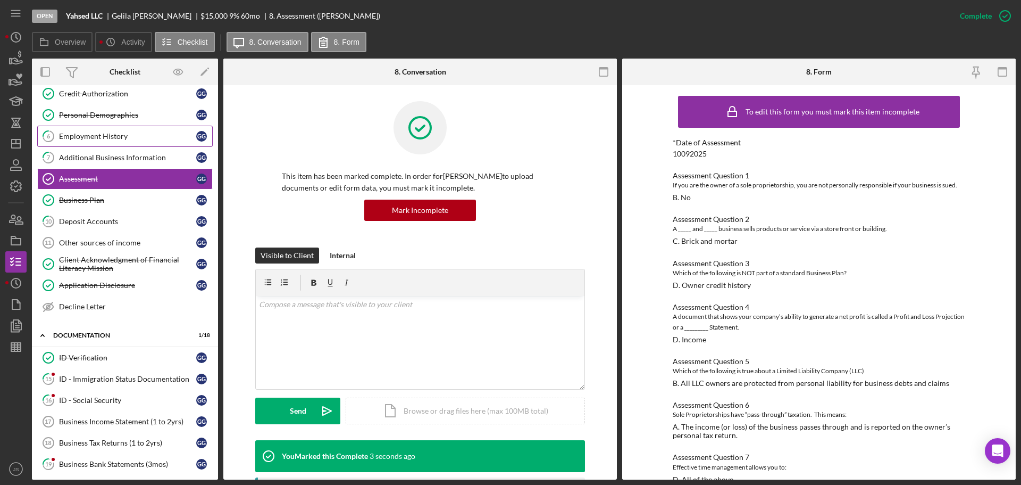
click at [104, 132] on div "Employment History" at bounding box center [127, 136] width 137 height 9
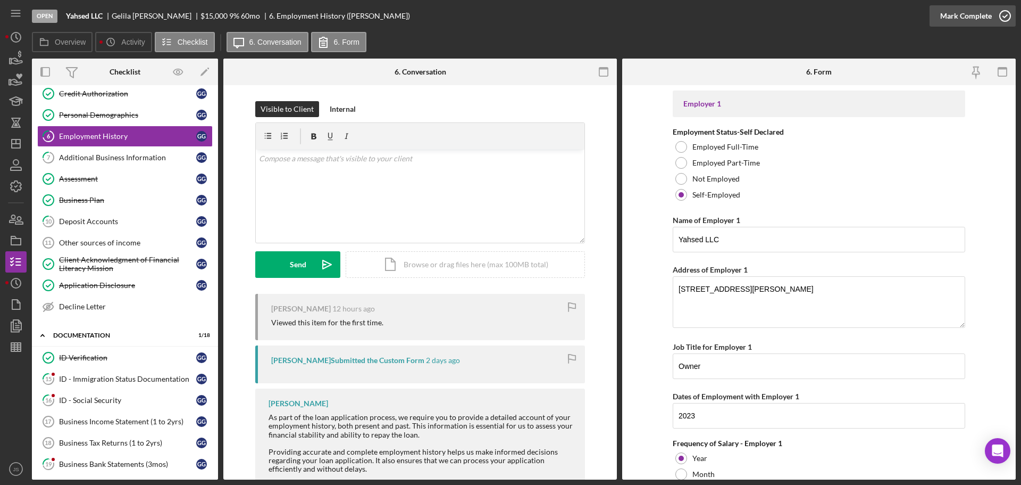
click at [1003, 15] on icon "button" at bounding box center [1005, 16] width 27 height 27
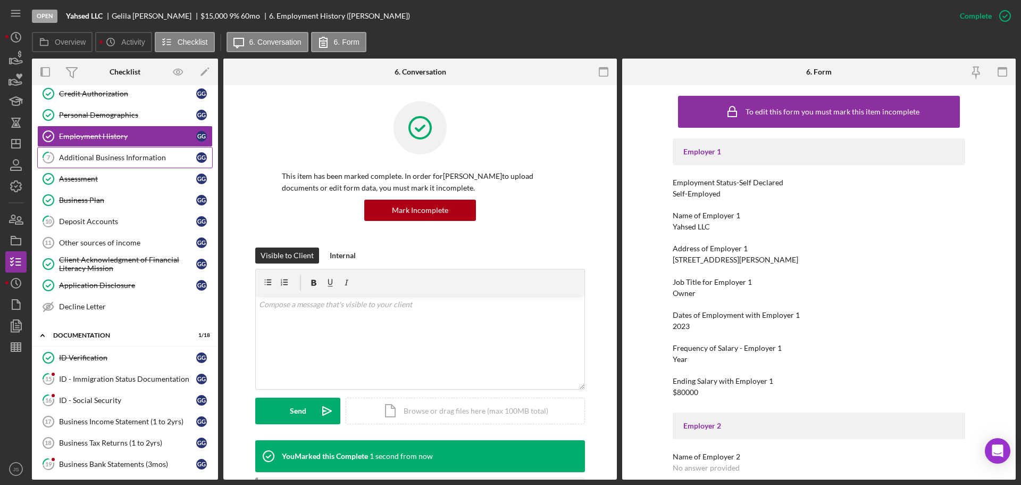
click at [90, 157] on div "Additional Business Information" at bounding box center [127, 157] width 137 height 9
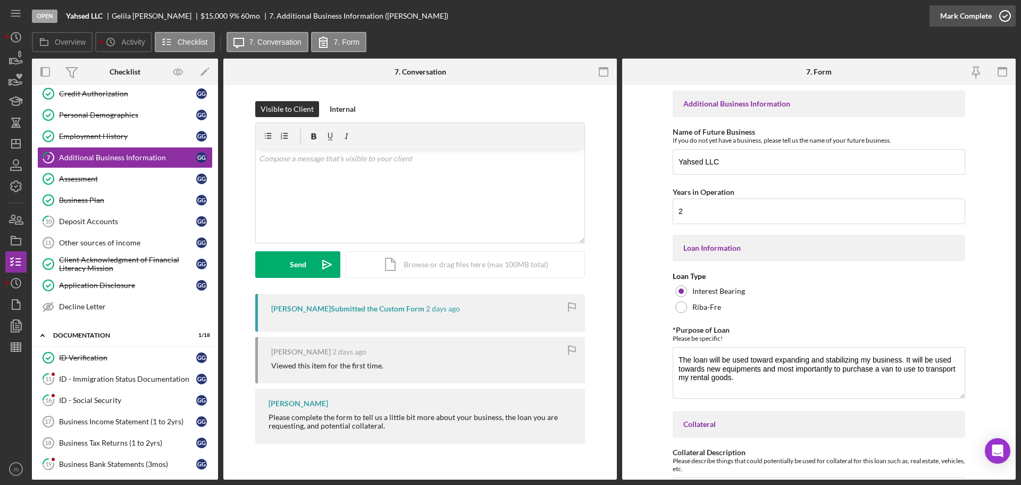
click at [1006, 17] on icon "button" at bounding box center [1005, 16] width 27 height 27
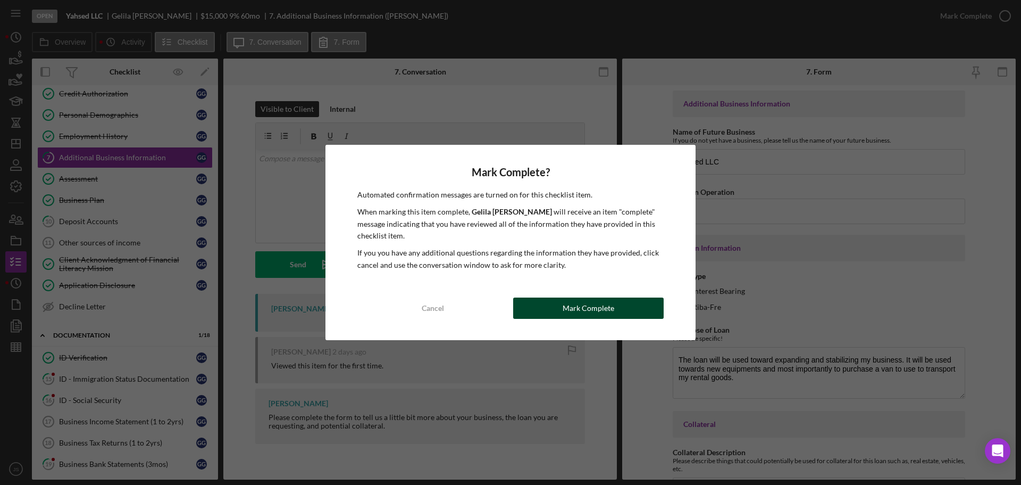
click at [595, 306] on div "Mark Complete" at bounding box center [589, 307] width 52 height 21
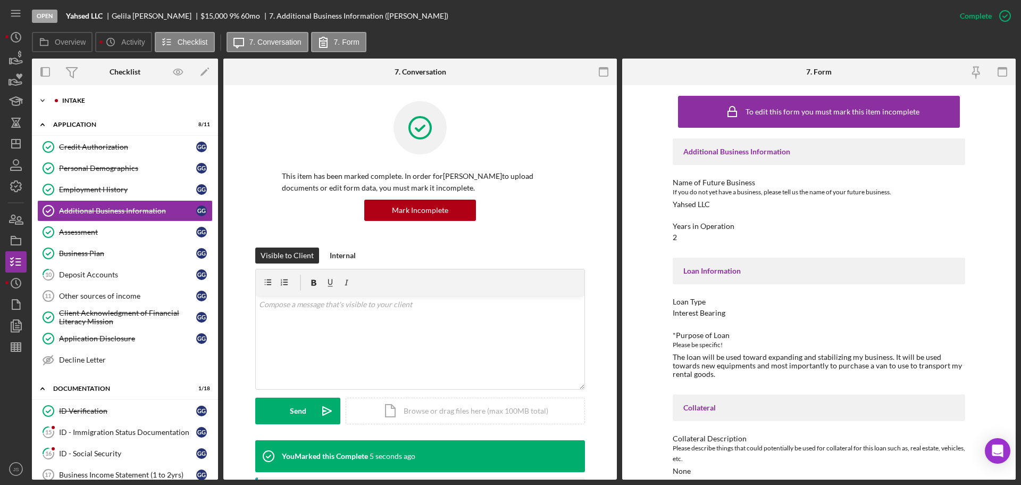
click at [36, 97] on icon "Icon/Expander" at bounding box center [42, 100] width 21 height 21
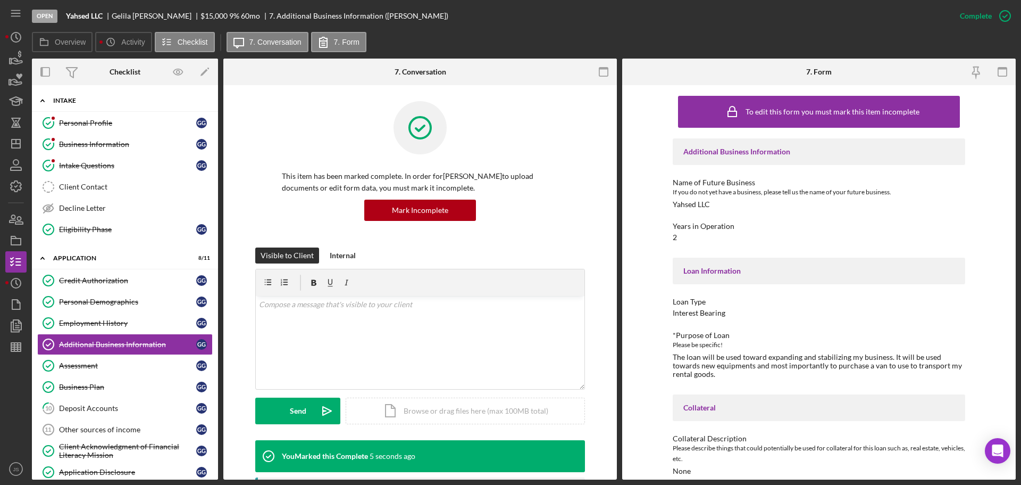
click at [42, 101] on polyline at bounding box center [42, 100] width 3 height 2
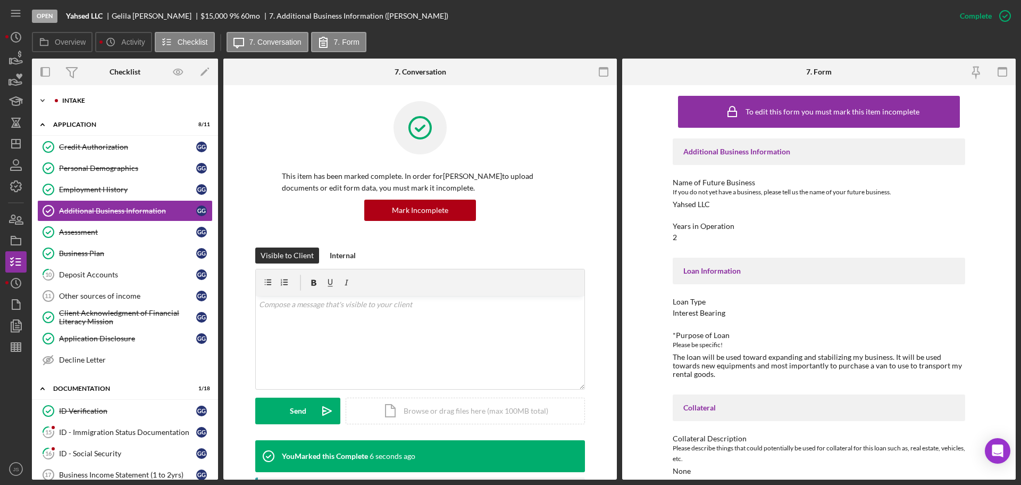
click at [42, 101] on polyline at bounding box center [42, 100] width 3 height 2
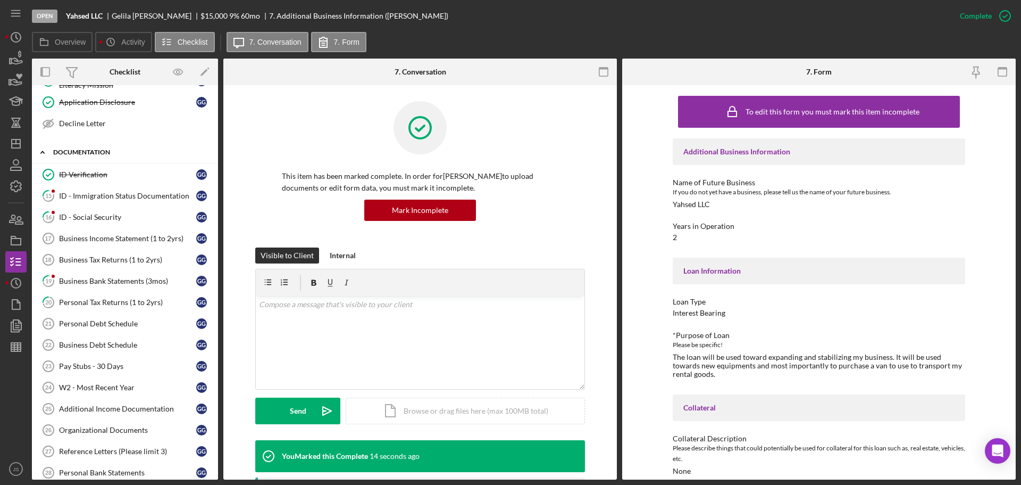
scroll to position [360, 0]
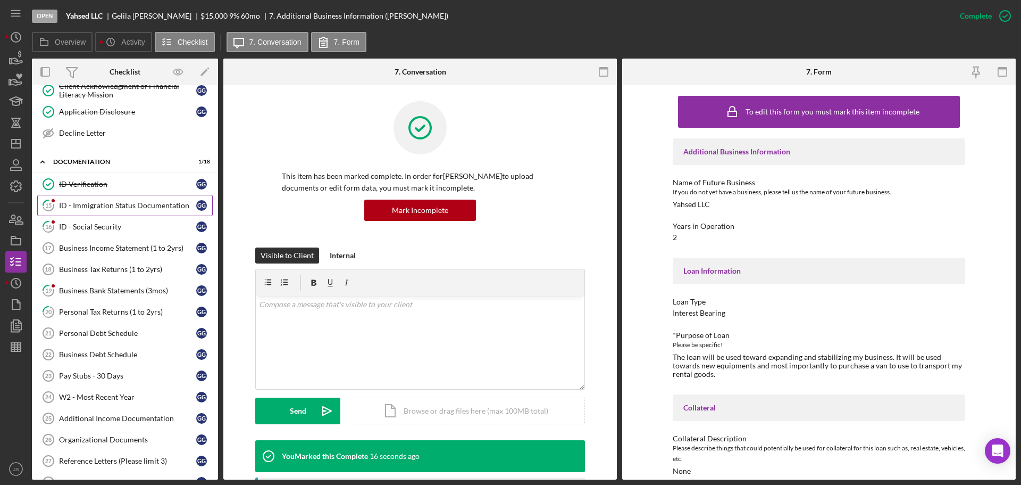
click at [120, 205] on div "ID - Immigration Status Documentation" at bounding box center [127, 205] width 137 height 9
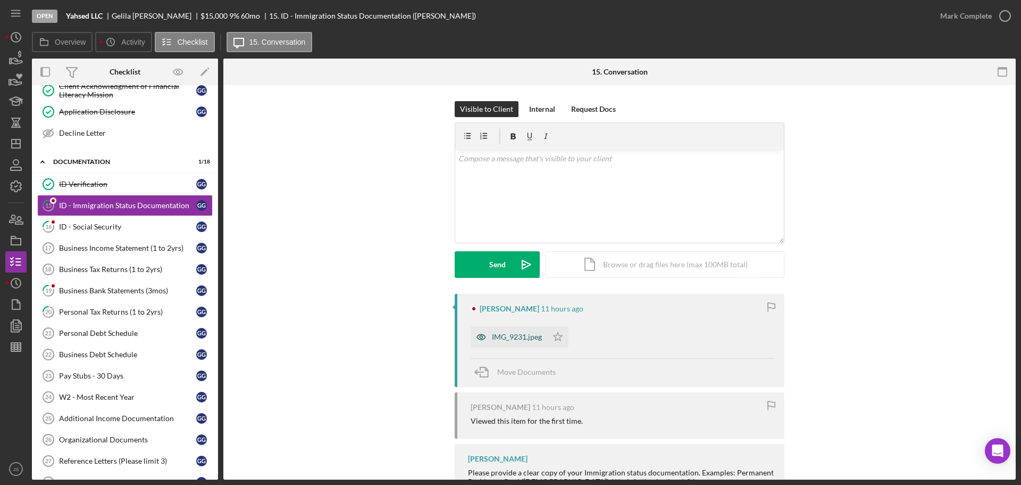
click at [512, 337] on div "IMG_9231.jpeg" at bounding box center [517, 336] width 50 height 9
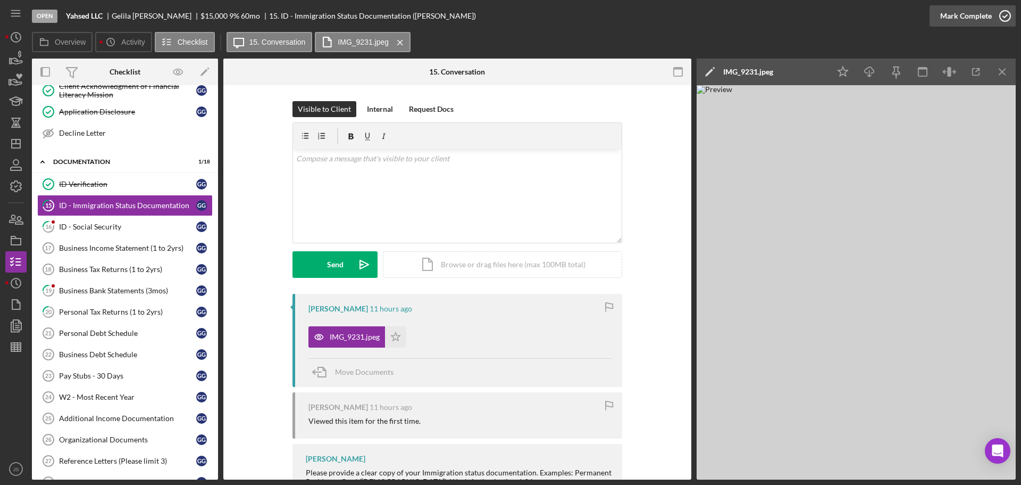
click at [1006, 15] on icon "button" at bounding box center [1005, 16] width 27 height 27
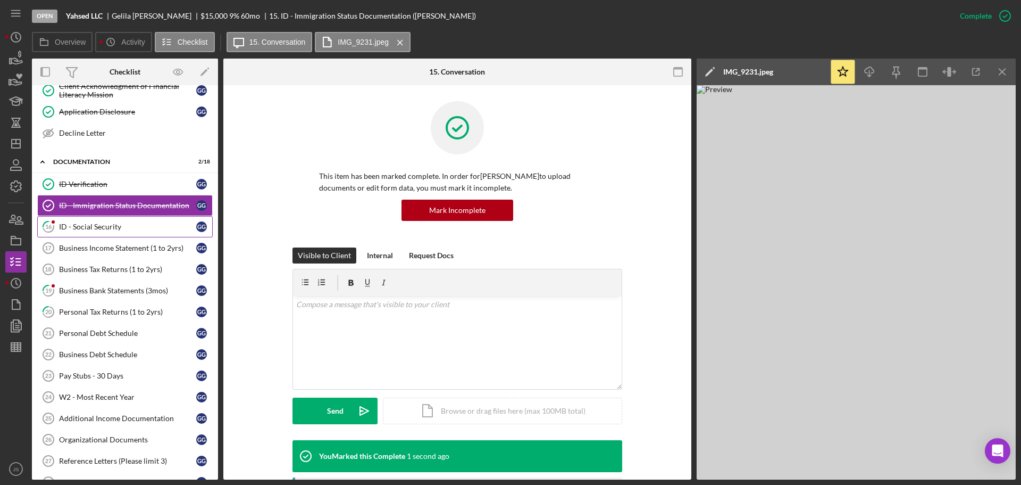
click at [104, 228] on div "ID - Social Security" at bounding box center [127, 226] width 137 height 9
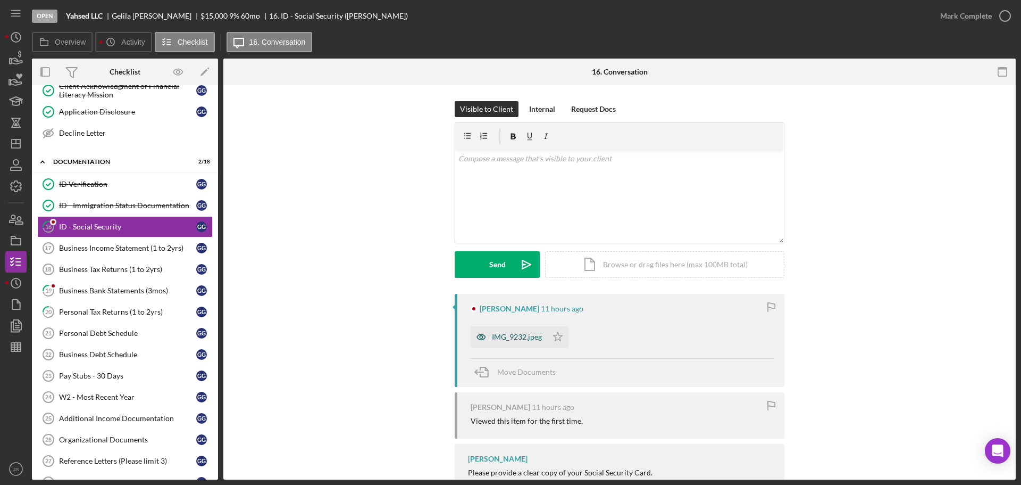
click at [509, 340] on div "IMG_9232.jpeg" at bounding box center [517, 336] width 50 height 9
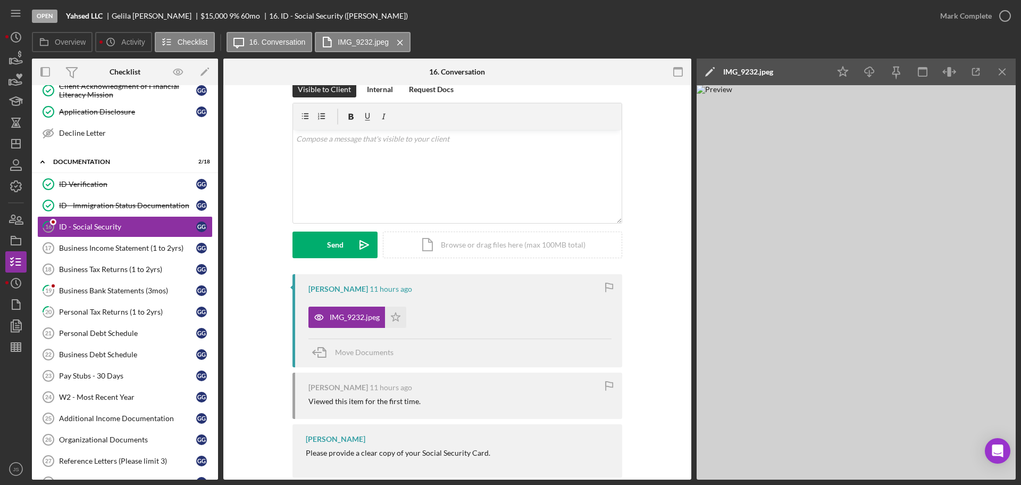
scroll to position [39, 0]
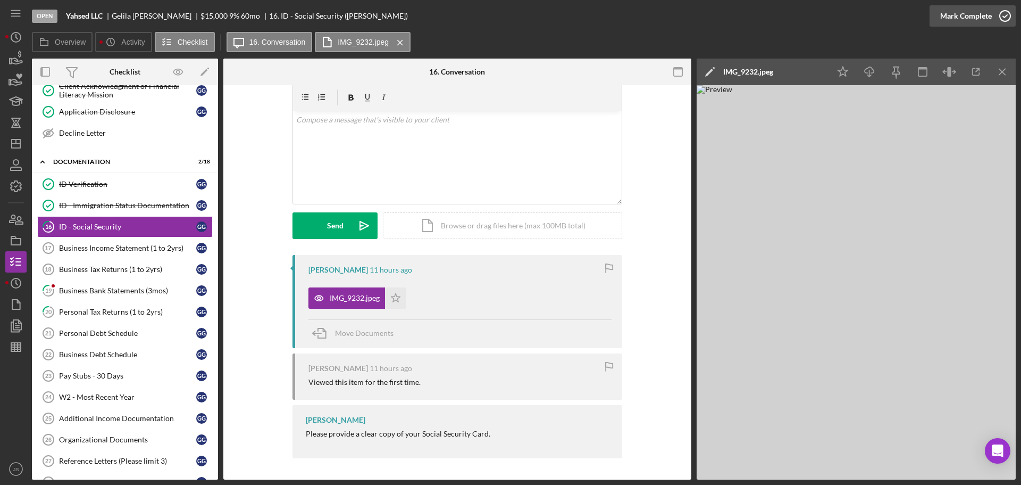
click at [1001, 11] on icon "button" at bounding box center [1005, 16] width 27 height 27
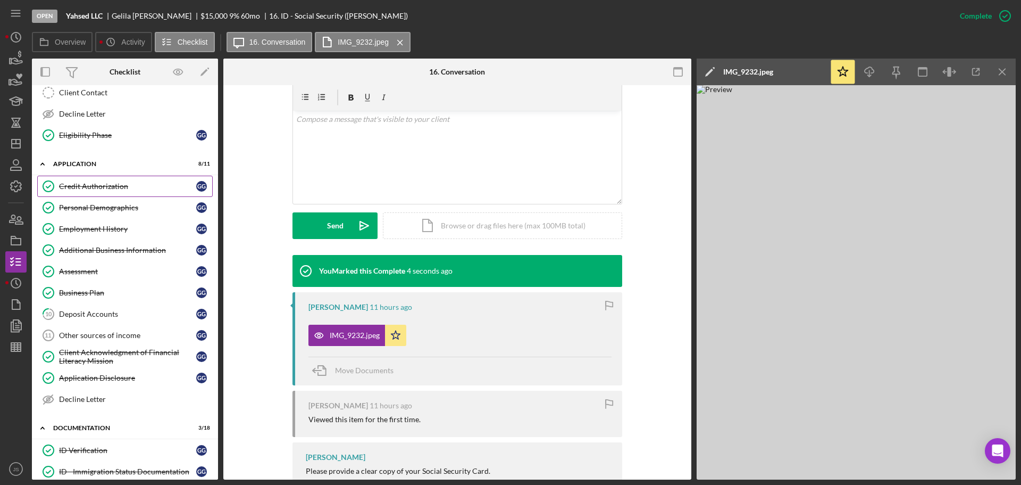
scroll to position [0, 0]
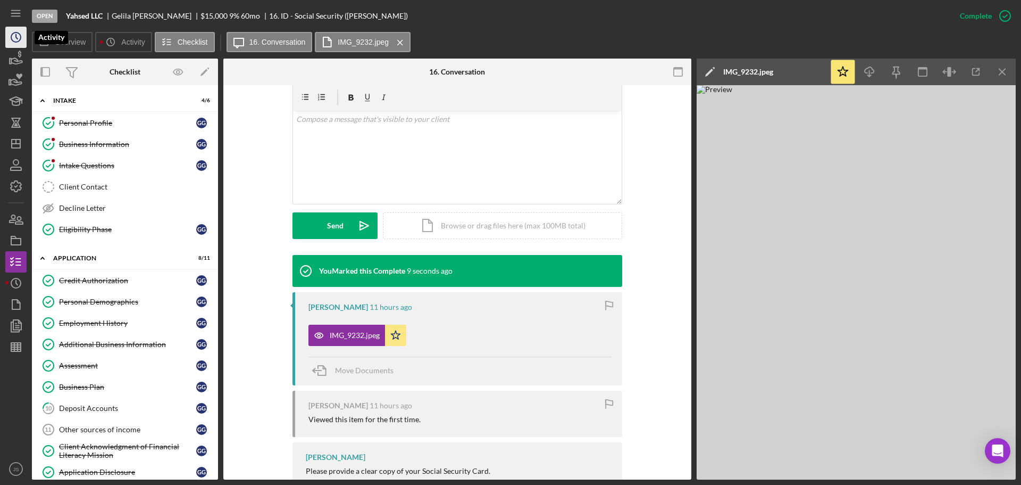
click at [16, 35] on polyline "button" at bounding box center [17, 37] width 2 height 4
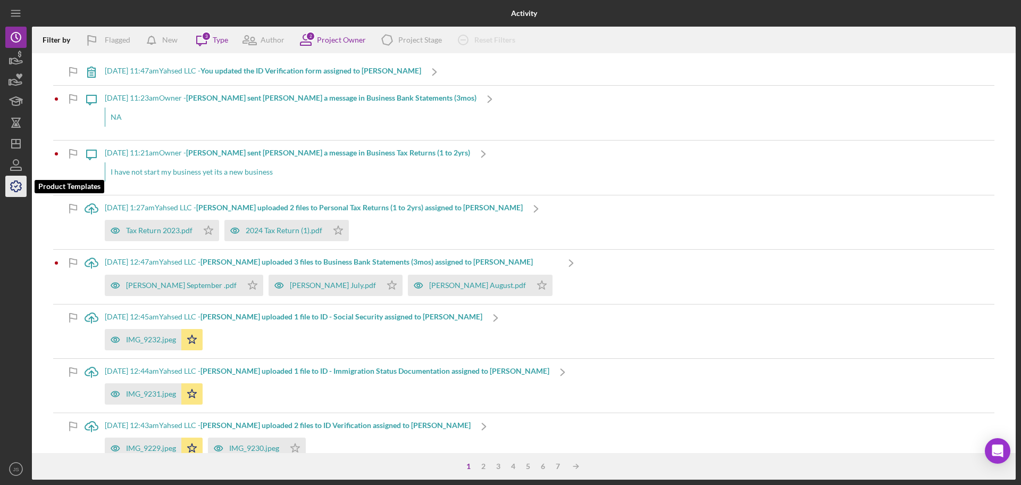
click at [11, 188] on icon "button" at bounding box center [16, 186] width 27 height 27
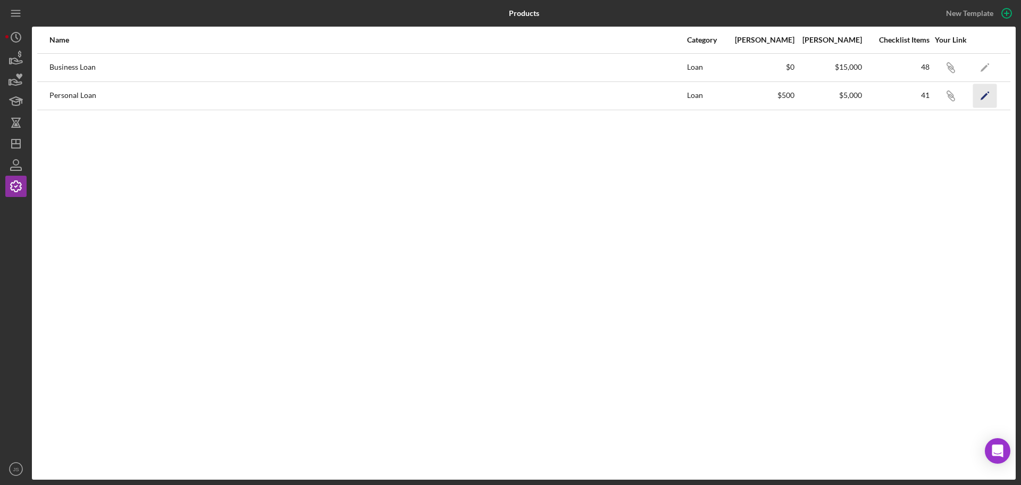
click at [985, 96] on polygon "button" at bounding box center [984, 96] width 7 height 7
click at [985, 97] on polygon "button" at bounding box center [984, 96] width 7 height 7
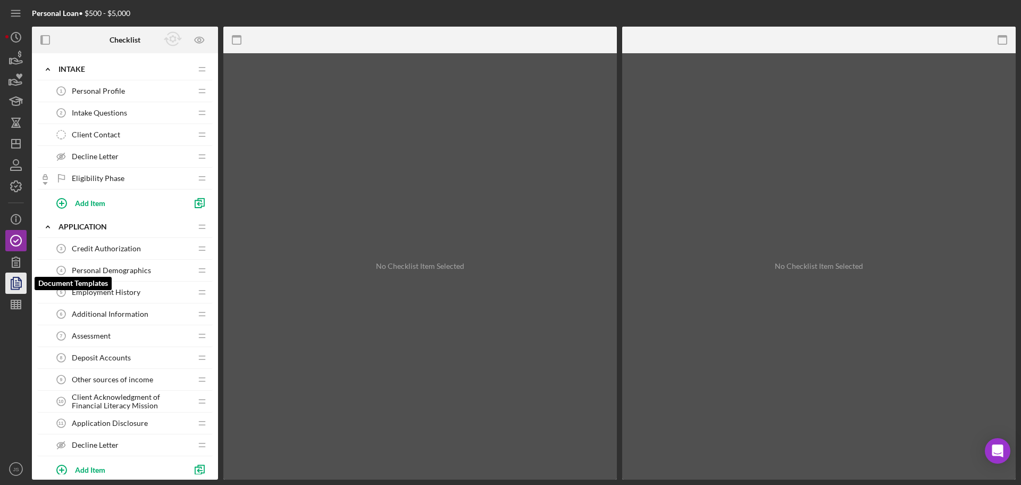
click at [7, 281] on icon "button" at bounding box center [16, 283] width 27 height 27
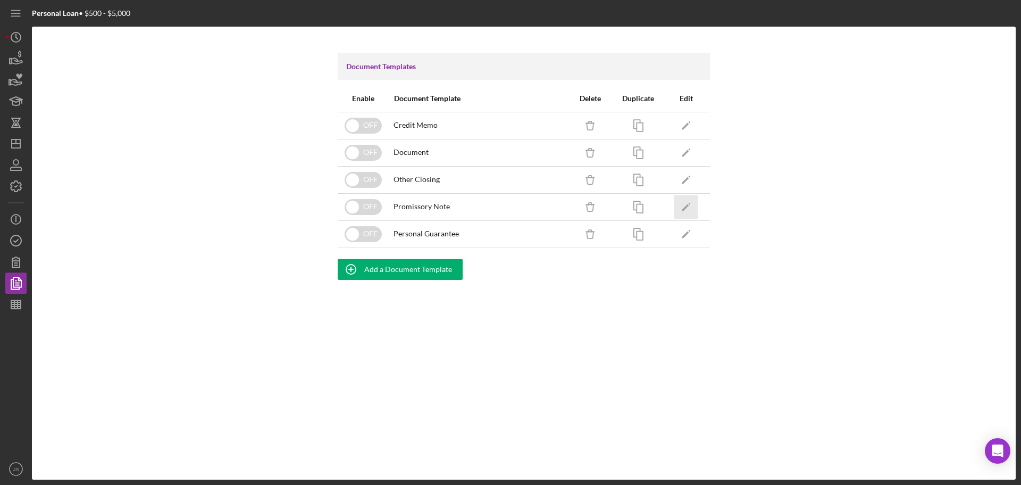
click at [685, 206] on icon "Icon/Edit" at bounding box center [687, 207] width 24 height 24
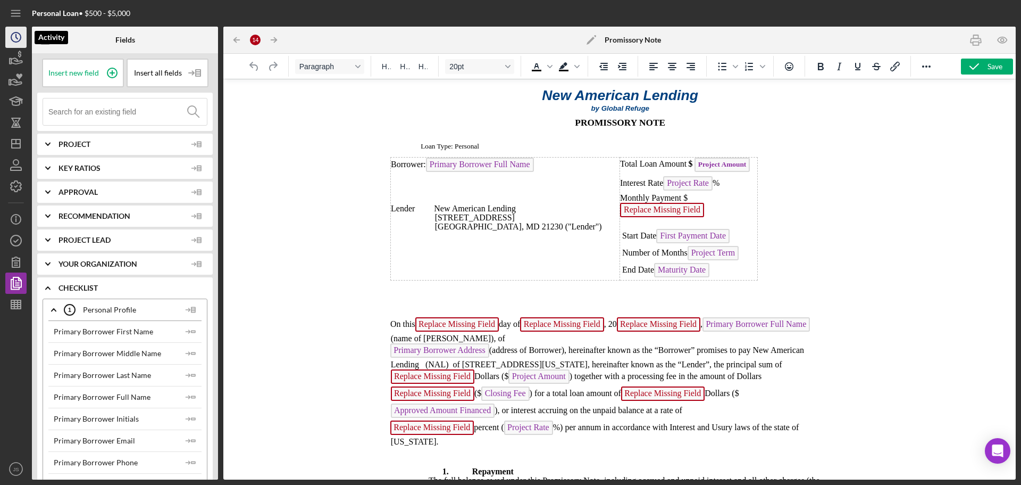
click at [15, 38] on icon "Icon/History" at bounding box center [16, 37] width 27 height 27
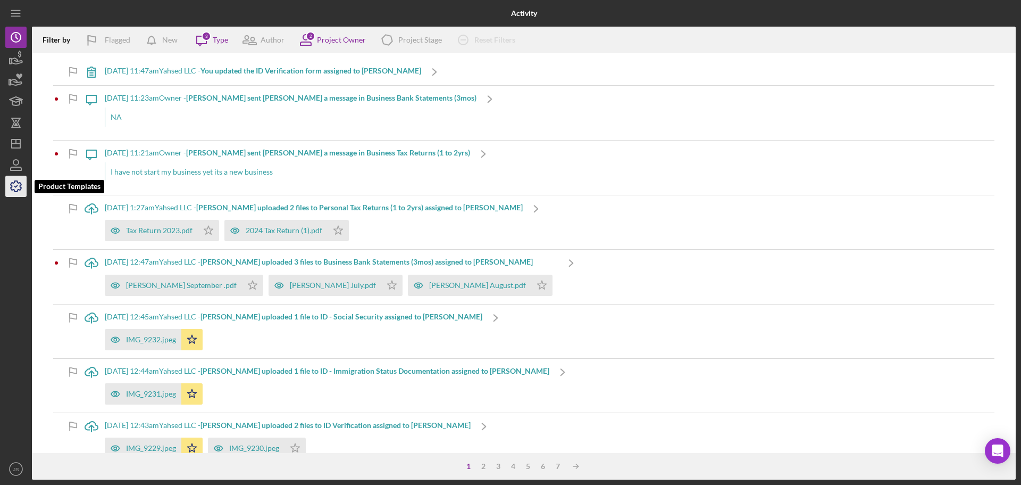
click at [17, 186] on polyline "button" at bounding box center [16, 187] width 3 height 2
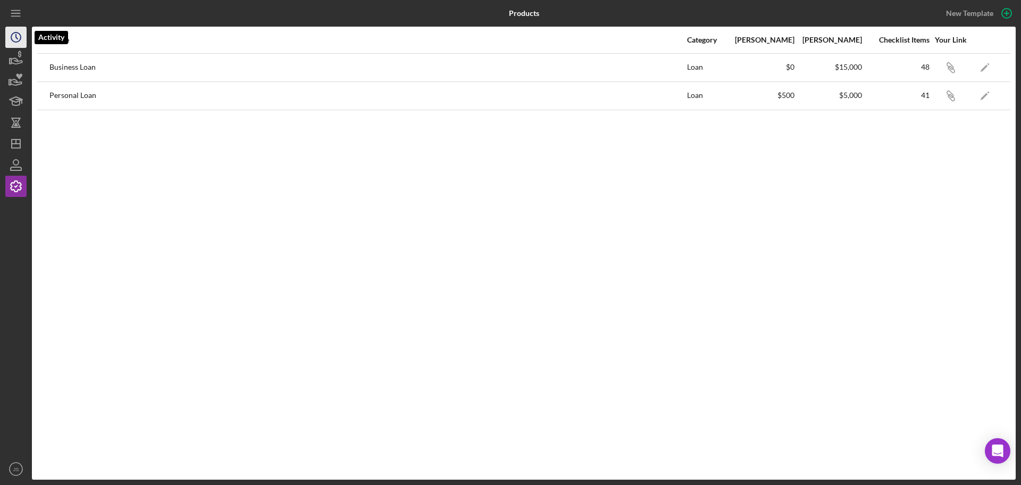
click at [20, 41] on icon "Icon/History" at bounding box center [16, 37] width 27 height 27
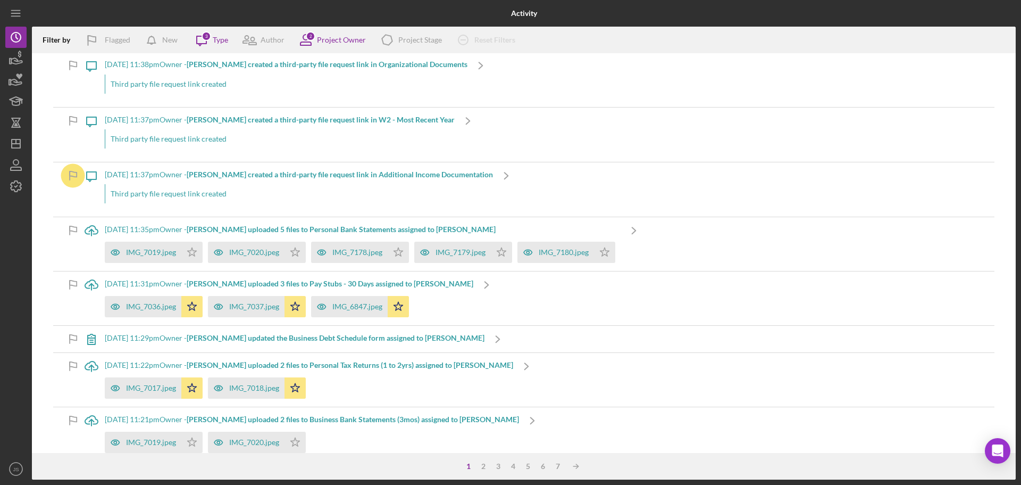
scroll to position [4291, 0]
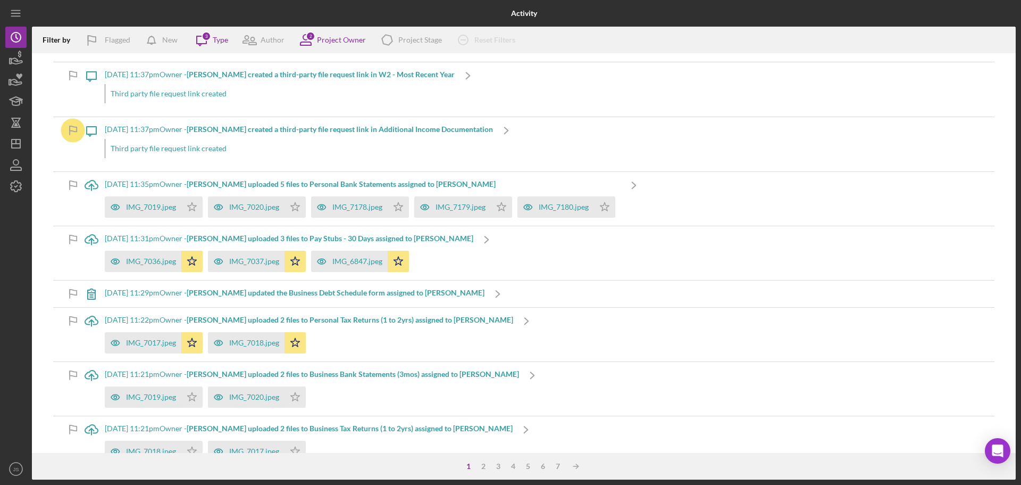
click at [576, 465] on icon "Icon/Table Sort Arrow" at bounding box center [575, 465] width 21 height 21
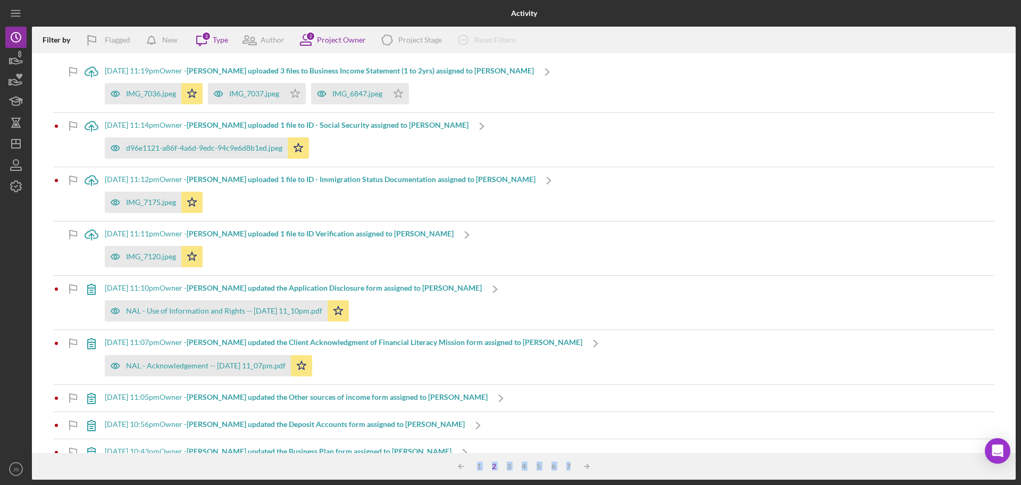
click at [742, 340] on div "[DATE] 11:07pm Owner - [PERSON_NAME] updated the Client Acknowledgment of Finan…" at bounding box center [524, 357] width 942 height 54
click at [588, 464] on icon "Icon/Table Sort Arrow" at bounding box center [586, 465] width 21 height 21
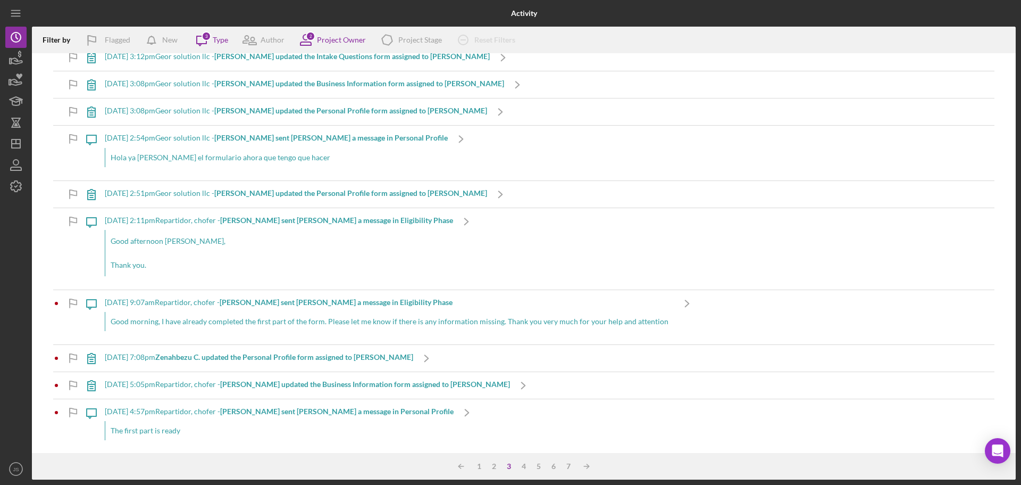
scroll to position [53, 0]
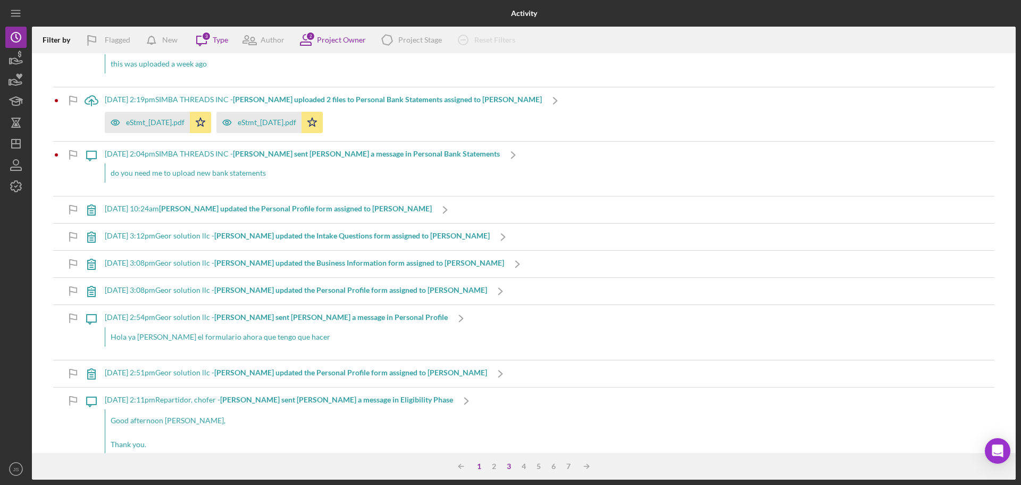
click at [479, 464] on div "1" at bounding box center [479, 466] width 15 height 9
